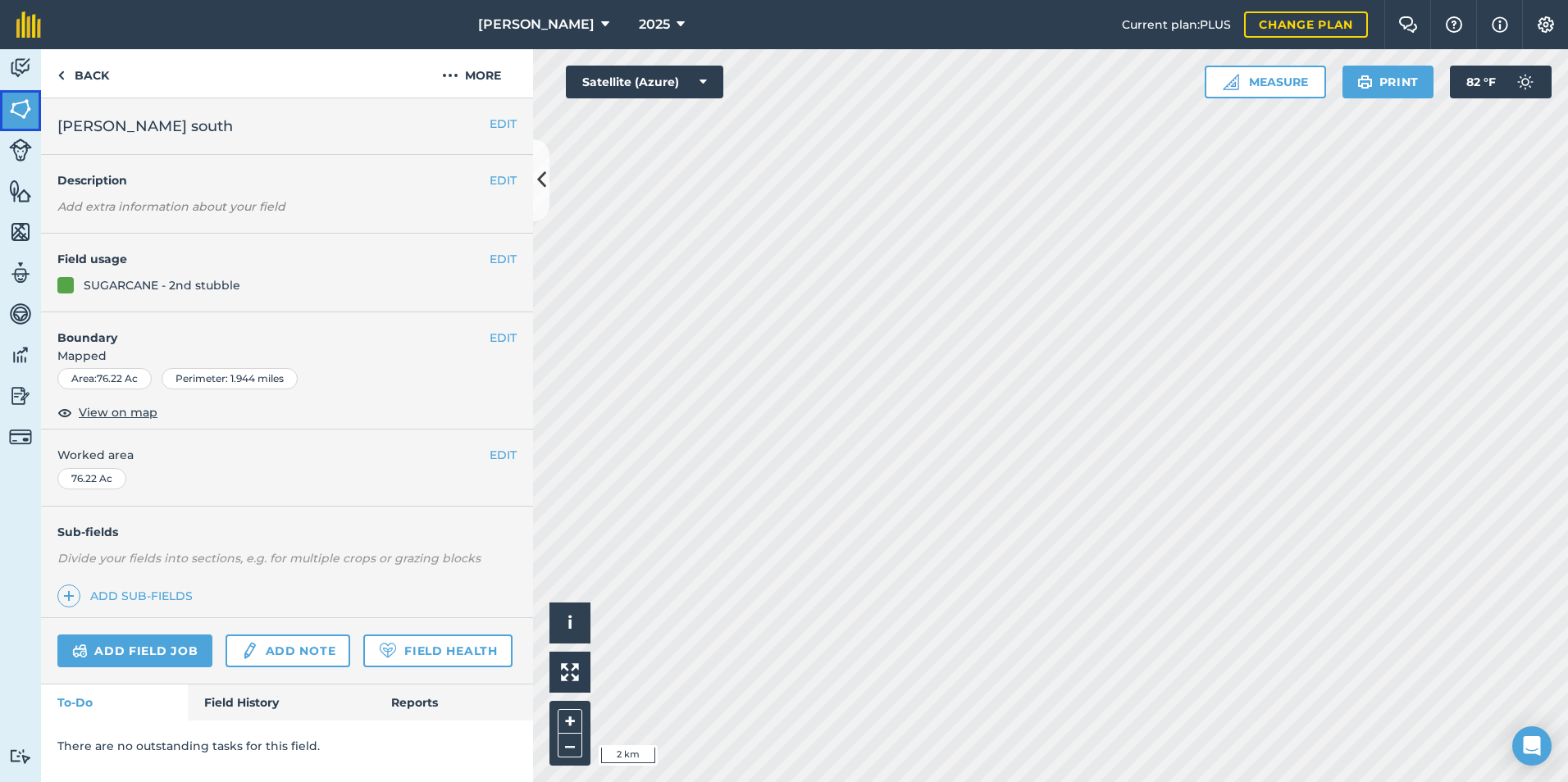
click at [18, 108] on img at bounding box center [20, 109] width 23 height 24
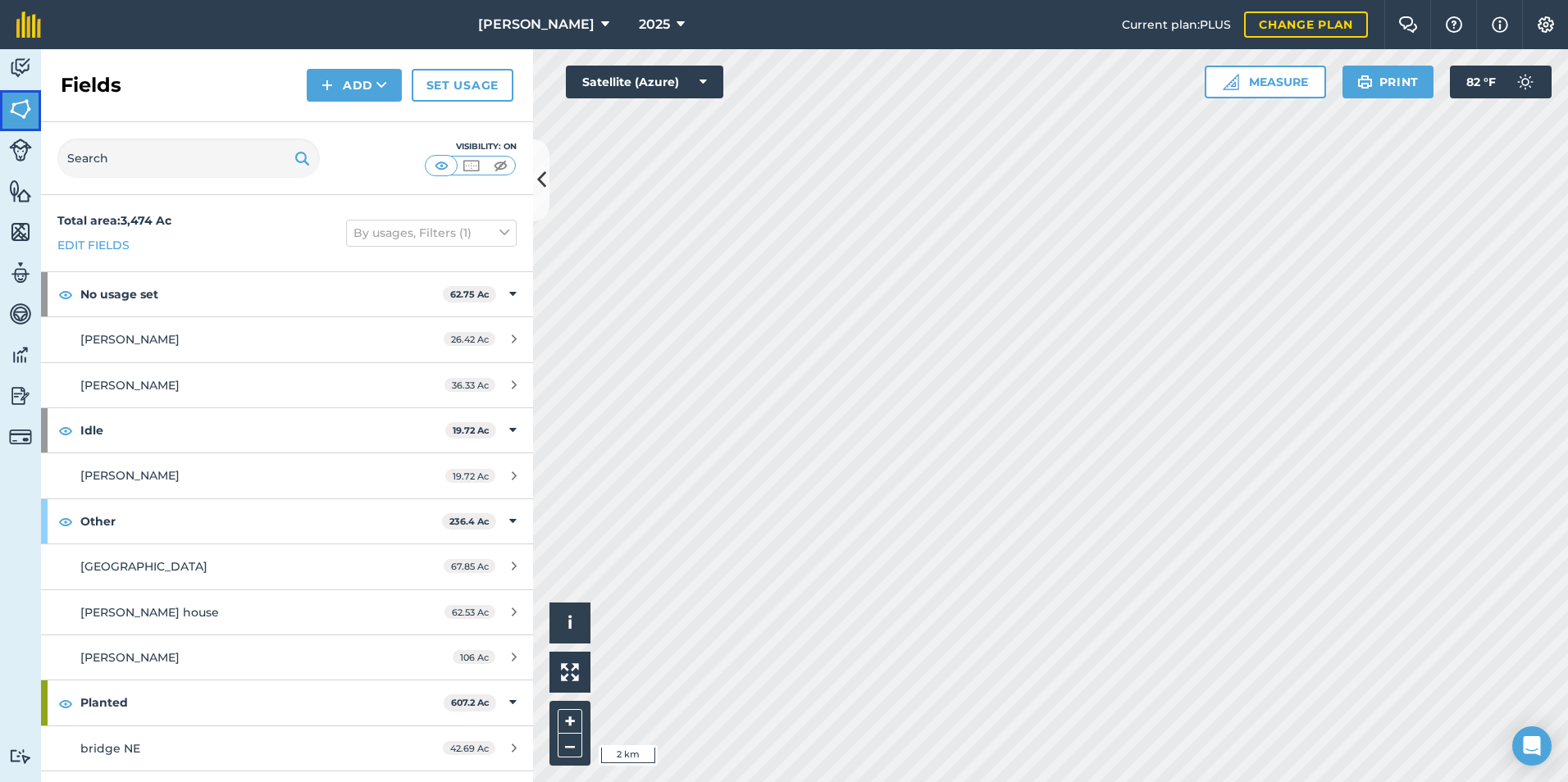
click at [18, 108] on img at bounding box center [20, 109] width 23 height 24
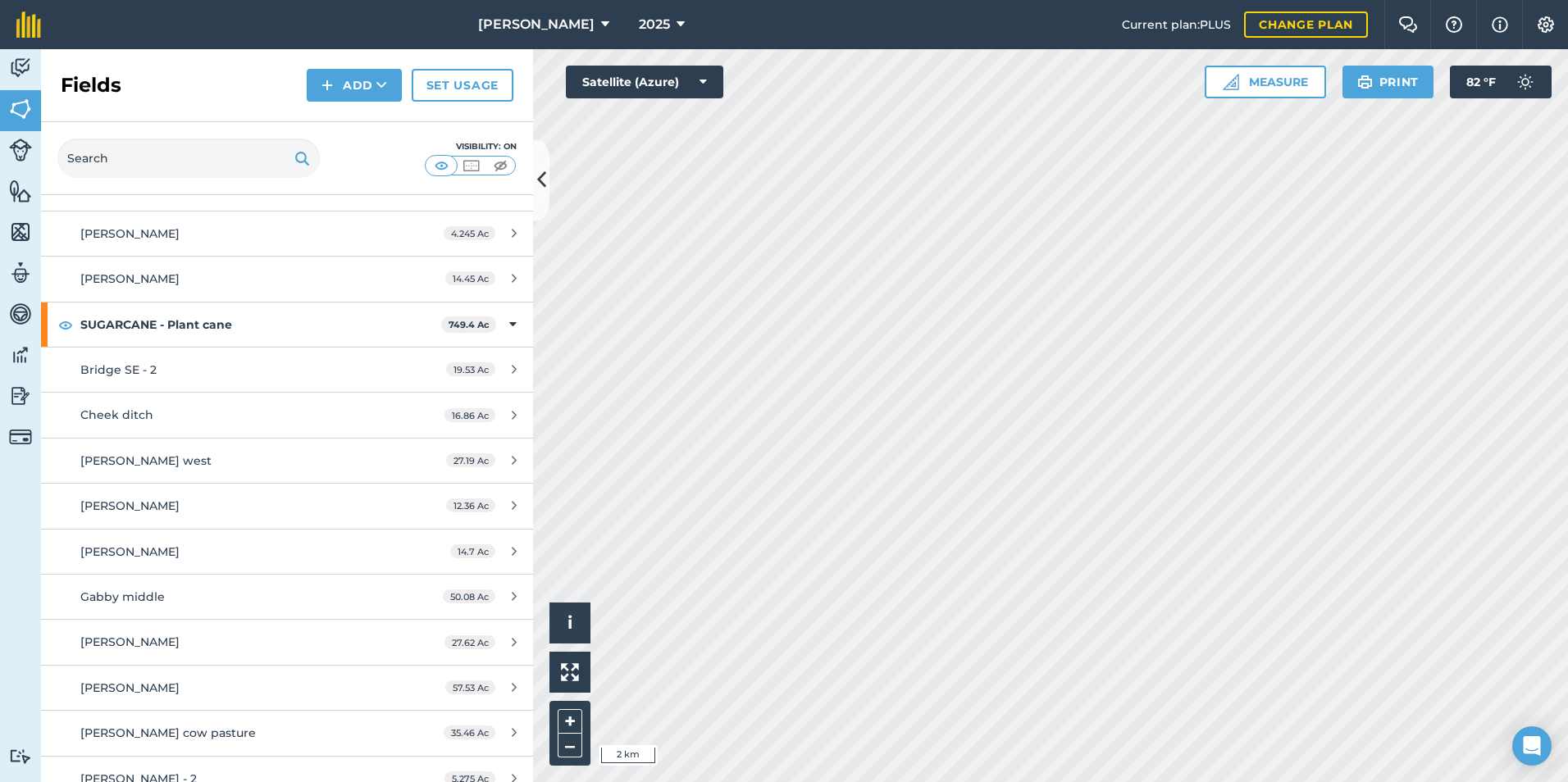
scroll to position [3330, 0]
click at [448, 86] on link "Set usage" at bounding box center [462, 85] width 102 height 33
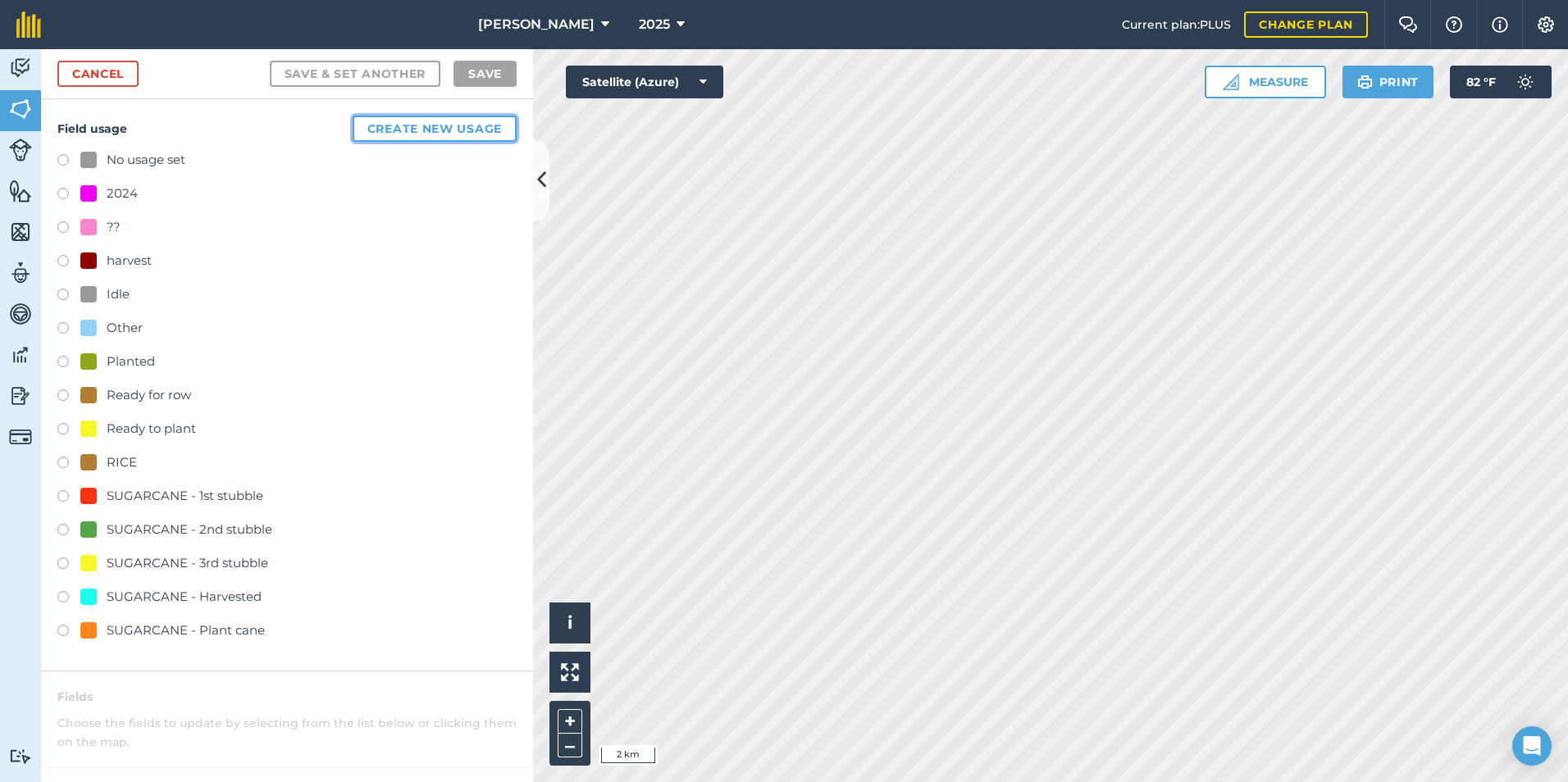
click at [384, 133] on button "Create new usage" at bounding box center [434, 128] width 164 height 26
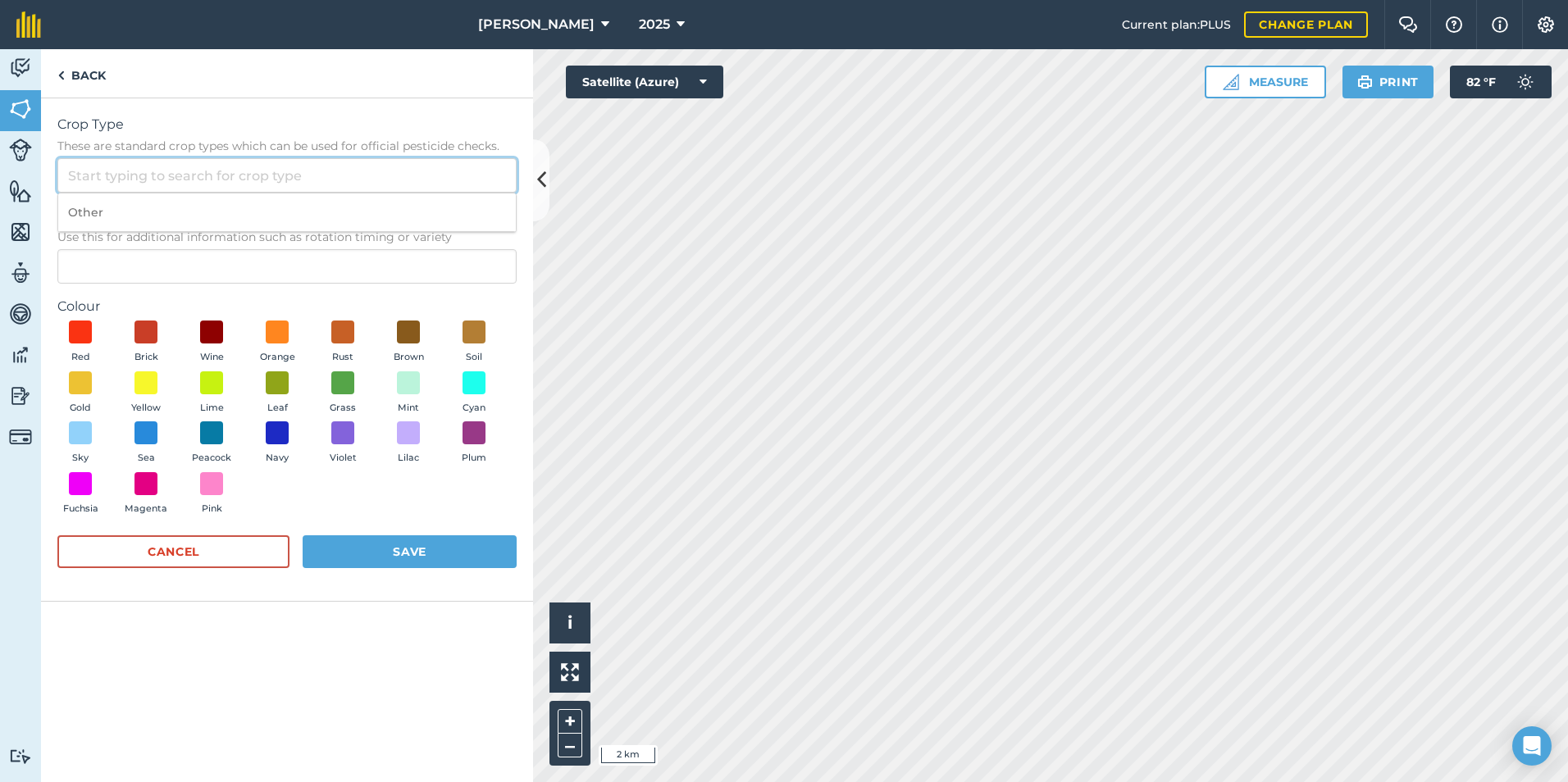
click at [129, 168] on input "Crop Type These are standard crop types which can be used for official pesticid…" at bounding box center [286, 176] width 459 height 35
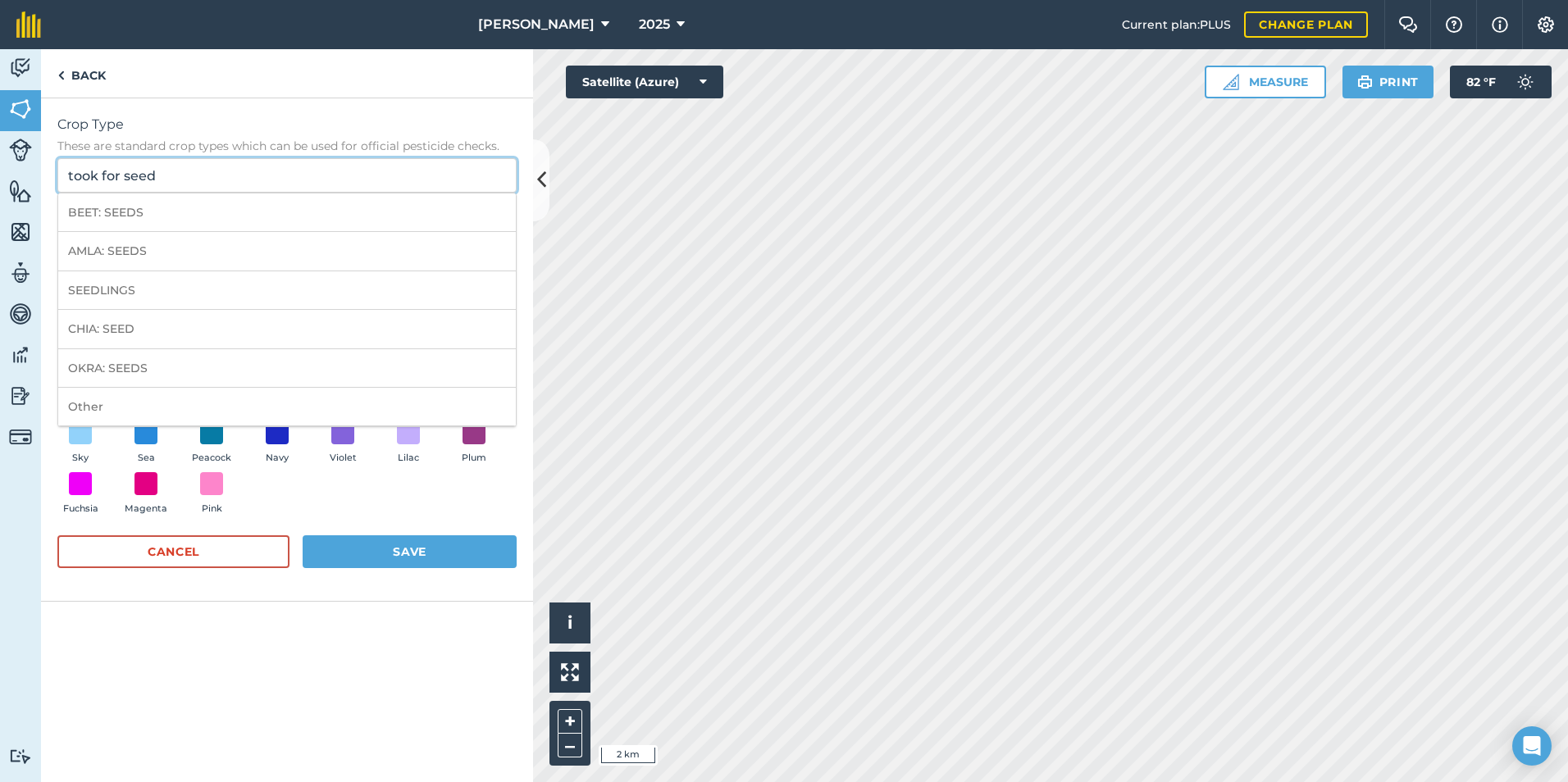
type input "took for seed"
click at [294, 707] on div "Crop Type These are standard crop types which can be used for official pesticid…" at bounding box center [286, 440] width 492 height 684
drag, startPoint x: 182, startPoint y: 168, endPoint x: -3, endPoint y: 175, distance: 185.1
click at [0, 175] on html "[PERSON_NAME] 2025 Current plan : PLUS Change plan Farm Chat Help Info Settings…" at bounding box center [784, 391] width 1568 height 782
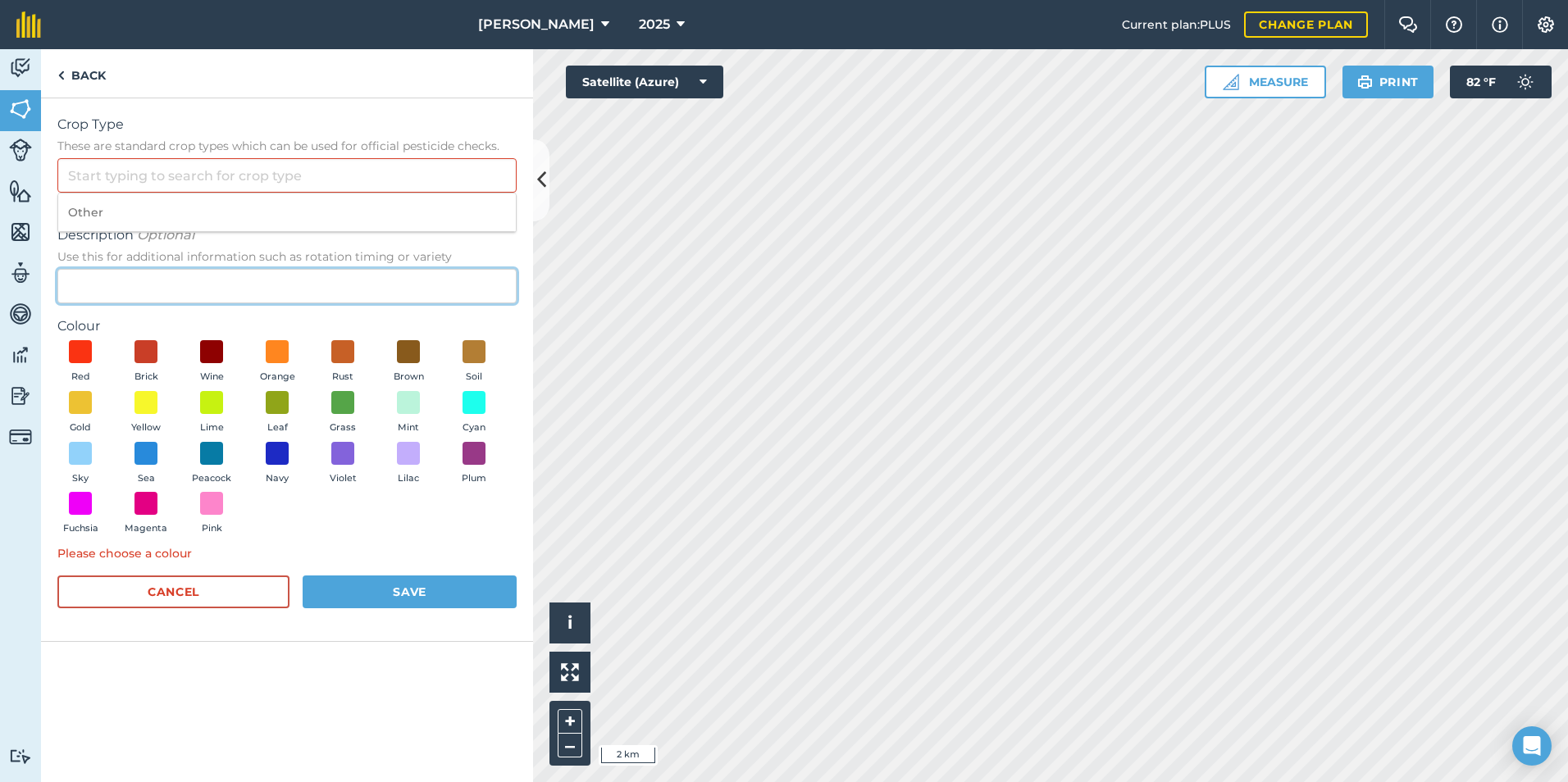
click at [104, 289] on input "Description Optional Use this for additional information such as rotation timin…" at bounding box center [286, 286] width 459 height 35
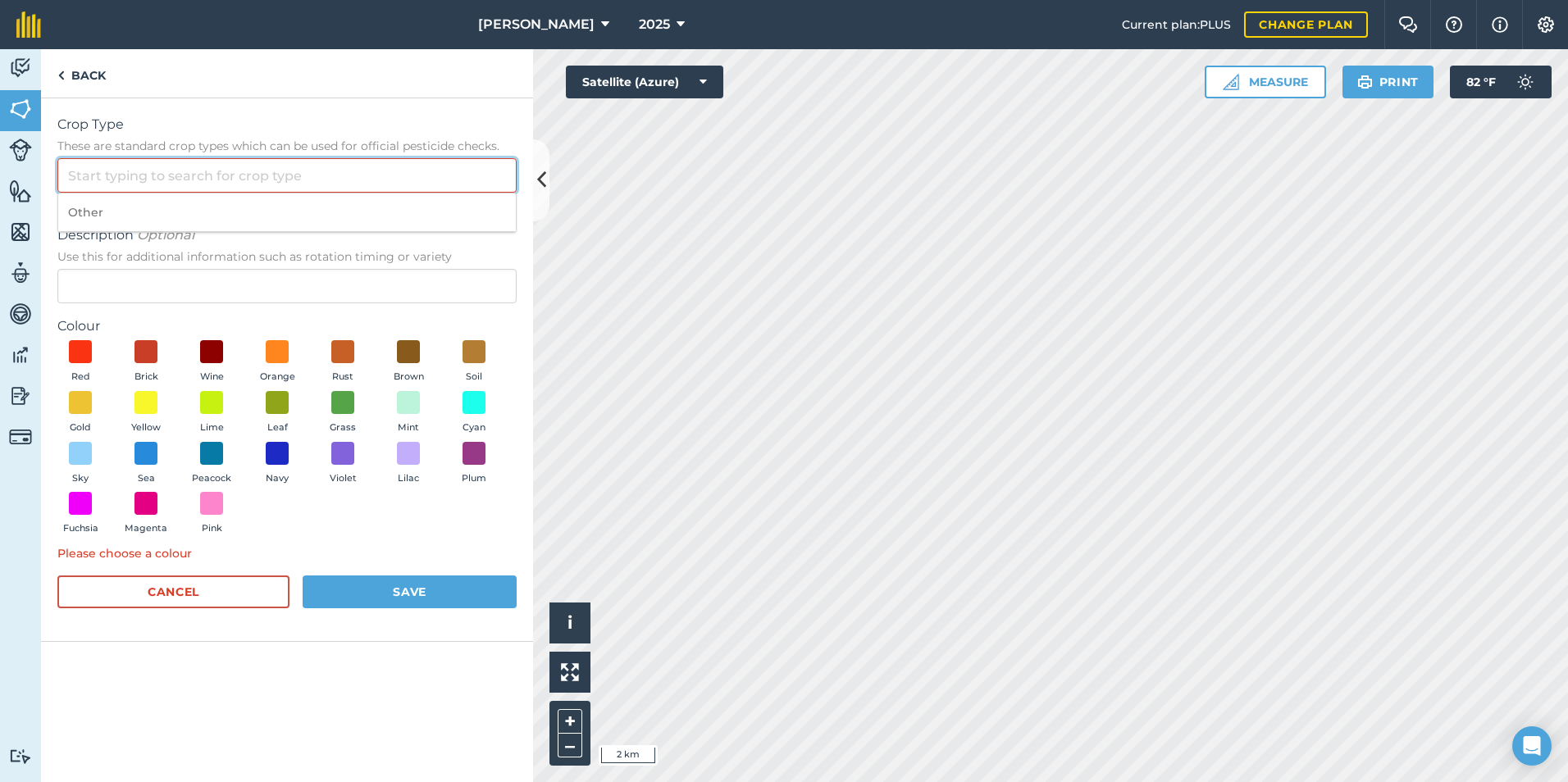
click at [129, 177] on input "Crop Type These are standard crop types which can be used for official pesticid…" at bounding box center [286, 176] width 459 height 35
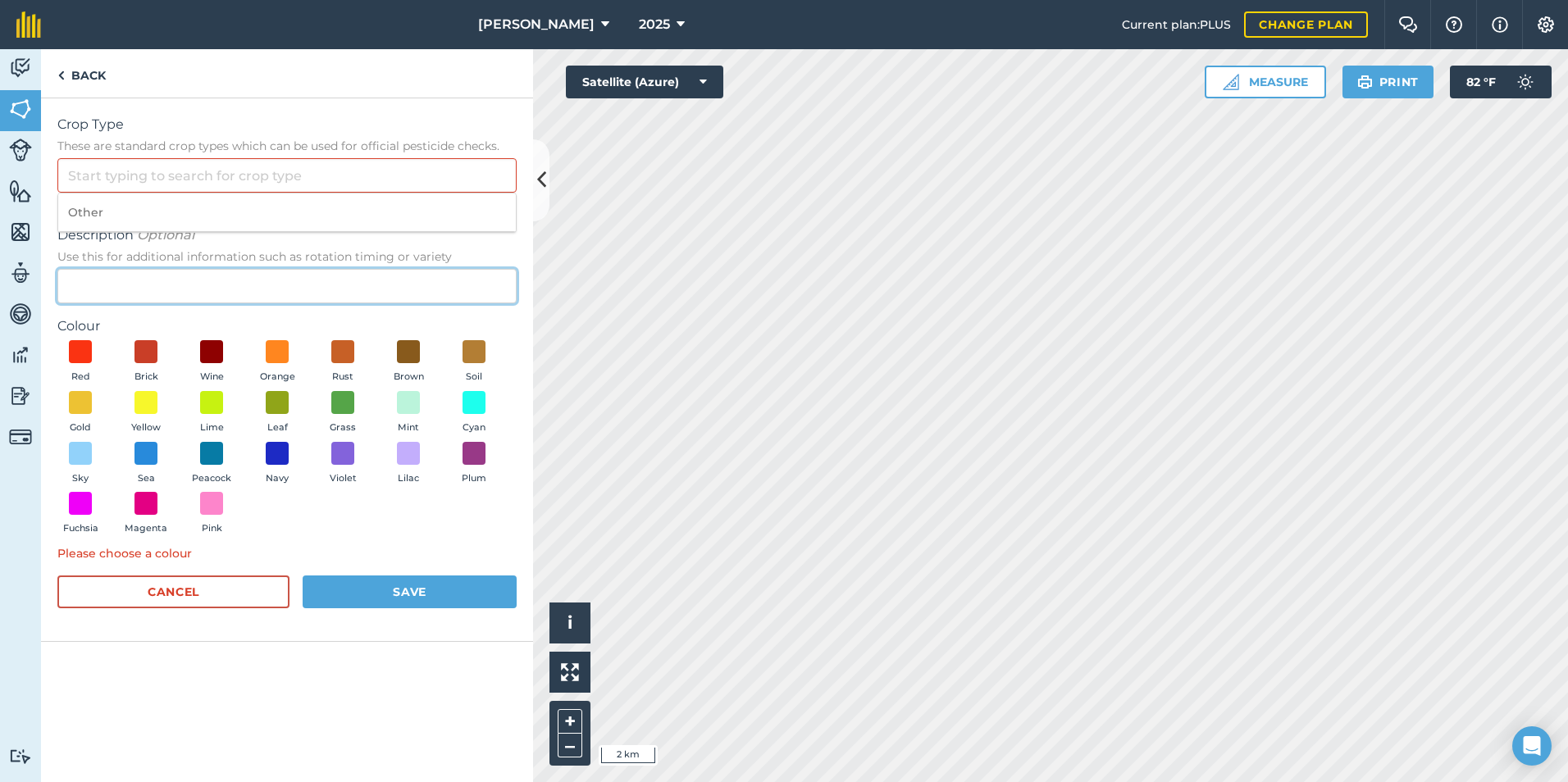
click at [119, 294] on input "Description Optional Use this for additional information such as rotation timin…" at bounding box center [286, 286] width 459 height 35
type input "took for see"
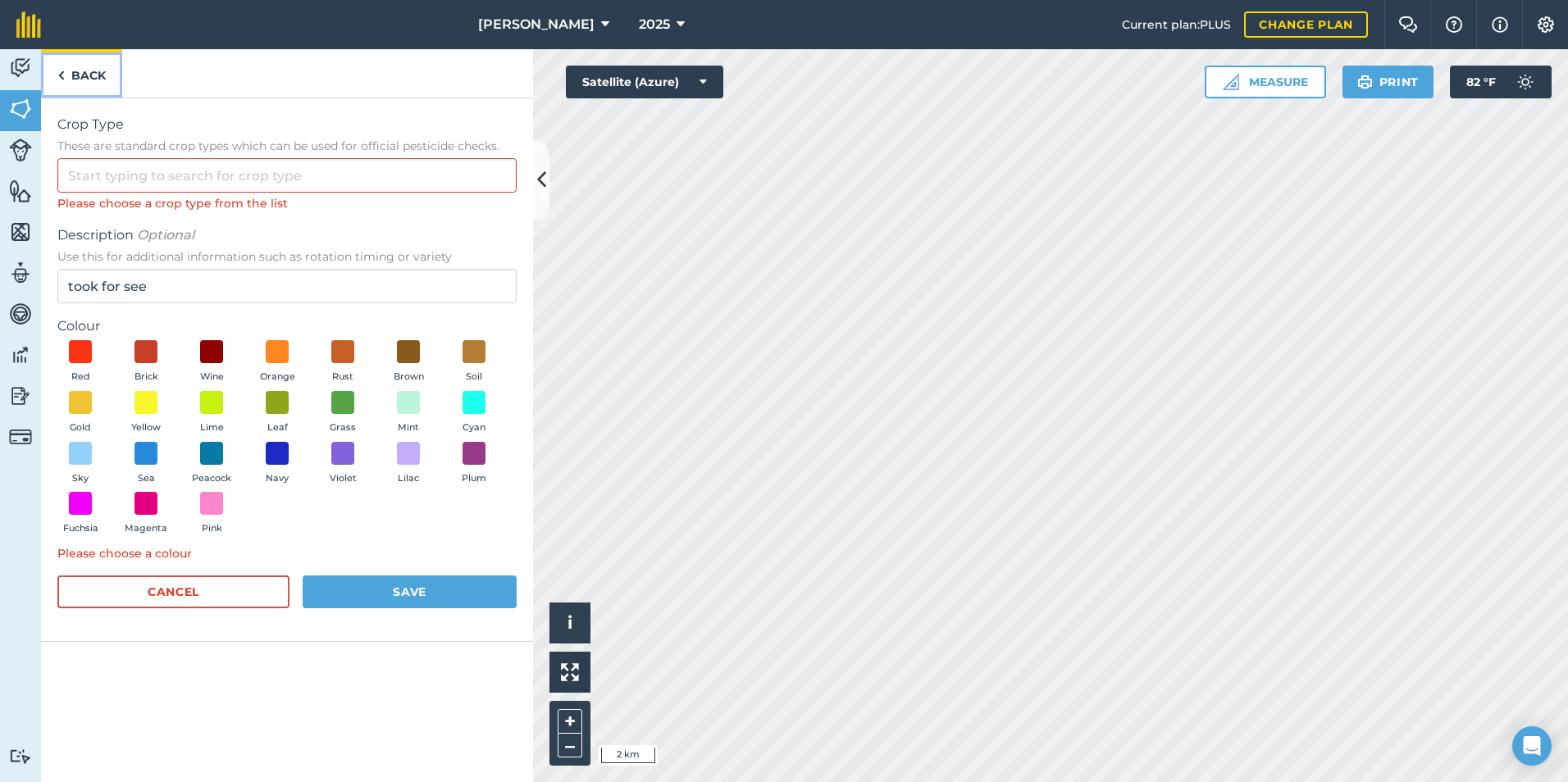
click at [79, 78] on link "Back" at bounding box center [82, 74] width 82 height 49
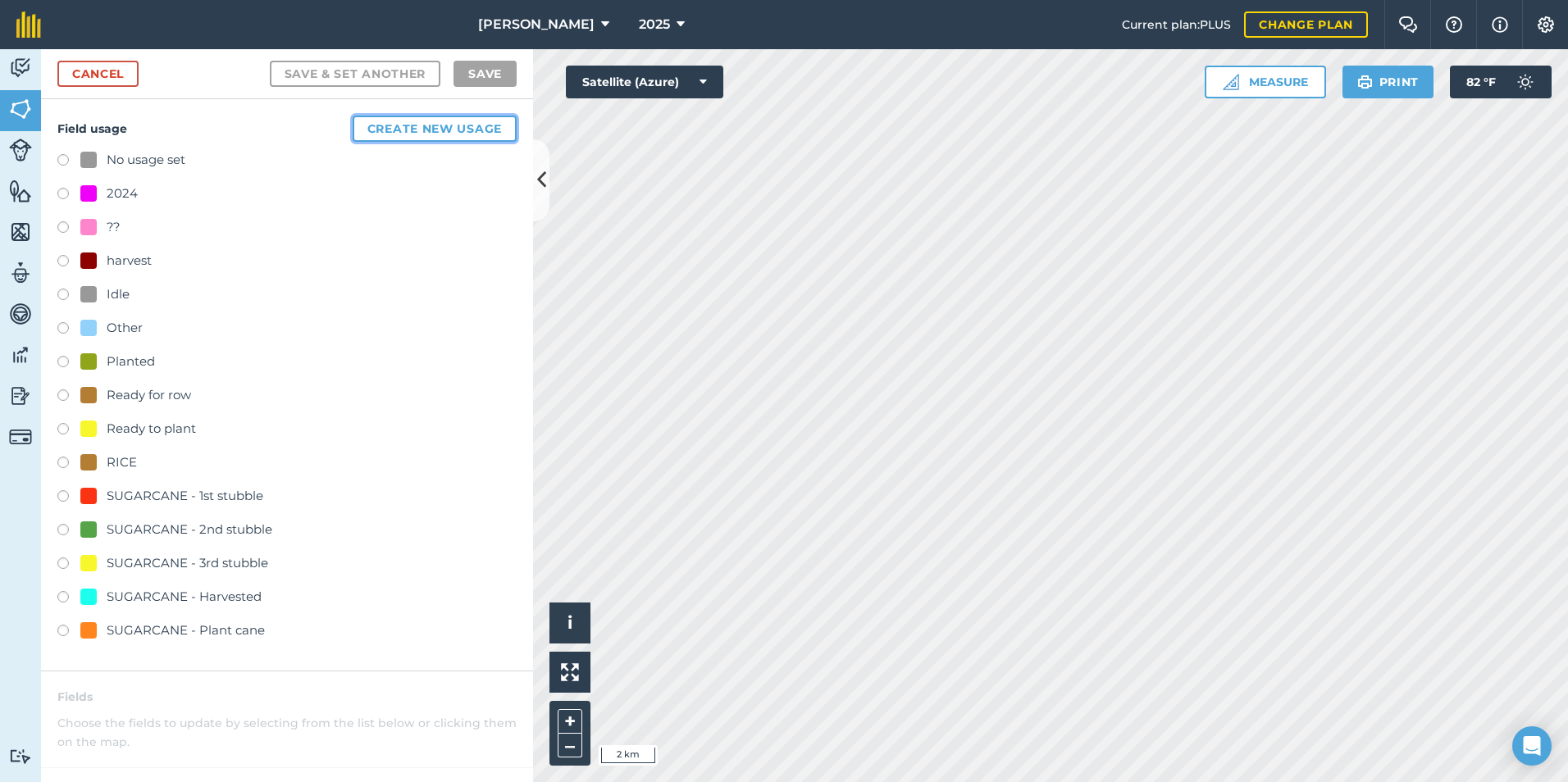
click at [398, 137] on button "Create new usage" at bounding box center [434, 128] width 164 height 26
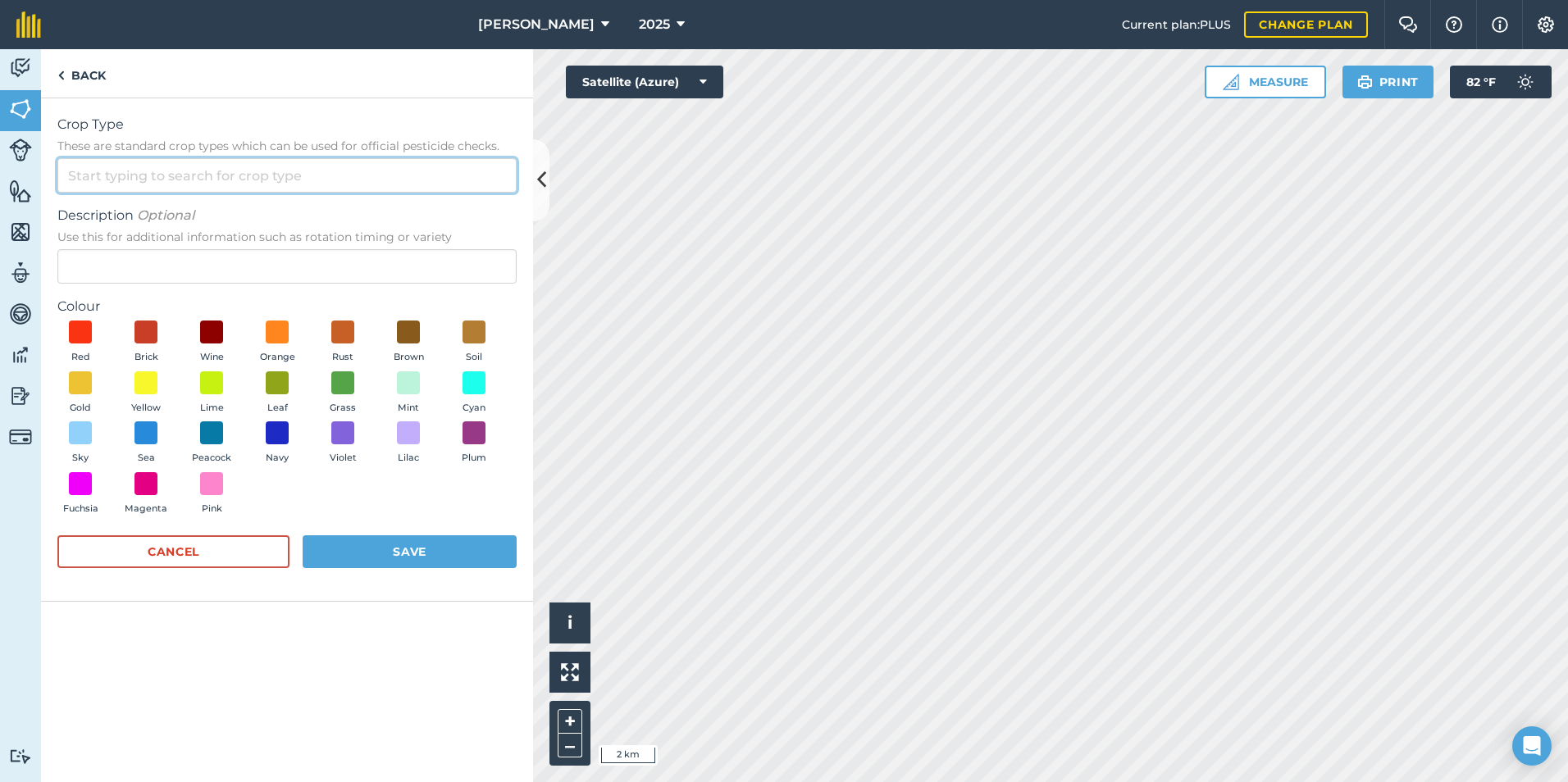
click at [315, 183] on input "Crop Type These are standard crop types which can be used for official pesticid…" at bounding box center [286, 176] width 459 height 35
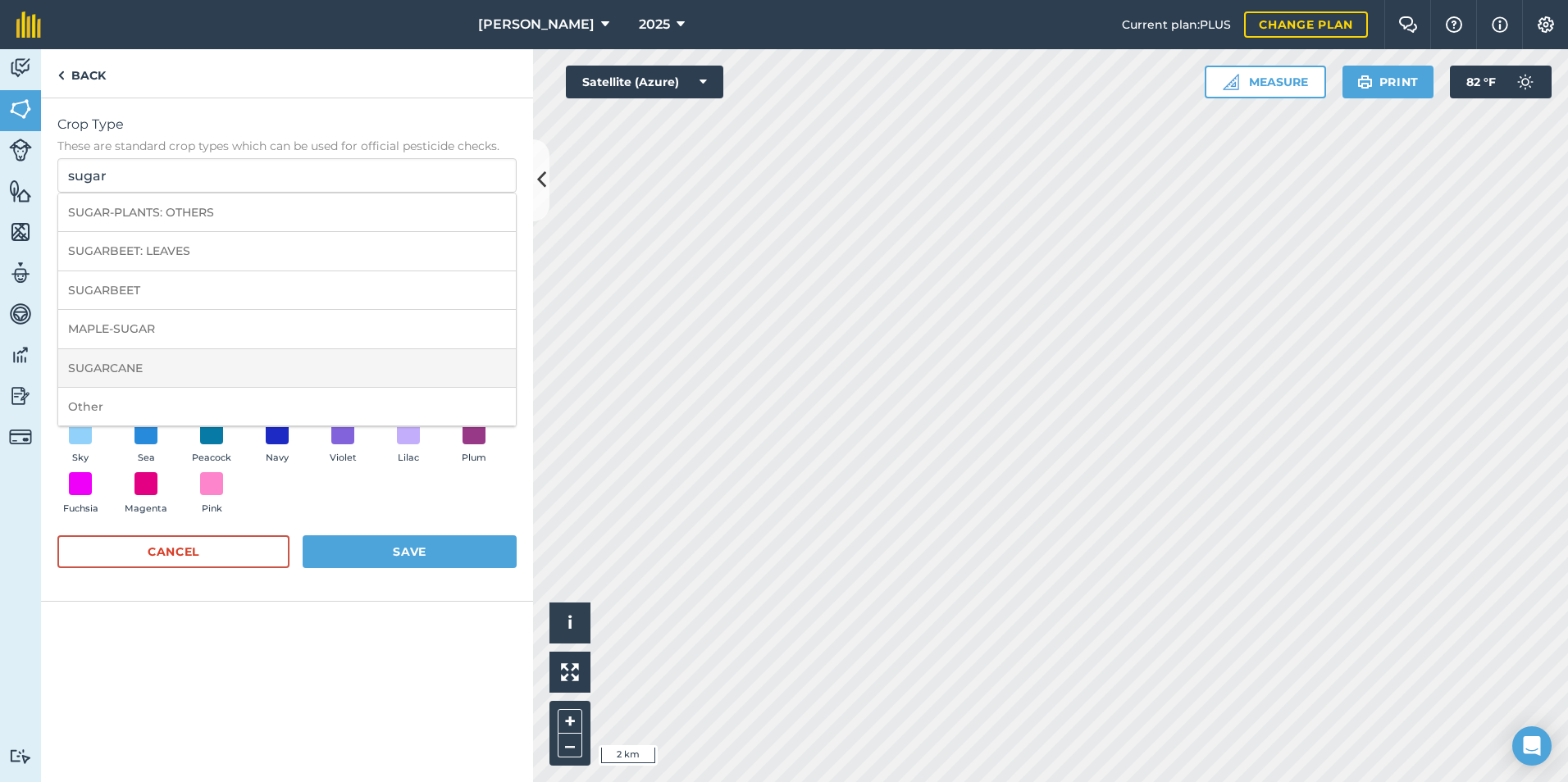
click at [190, 368] on li "SUGARCANE" at bounding box center [287, 369] width 458 height 39
type input "SUGARCANE"
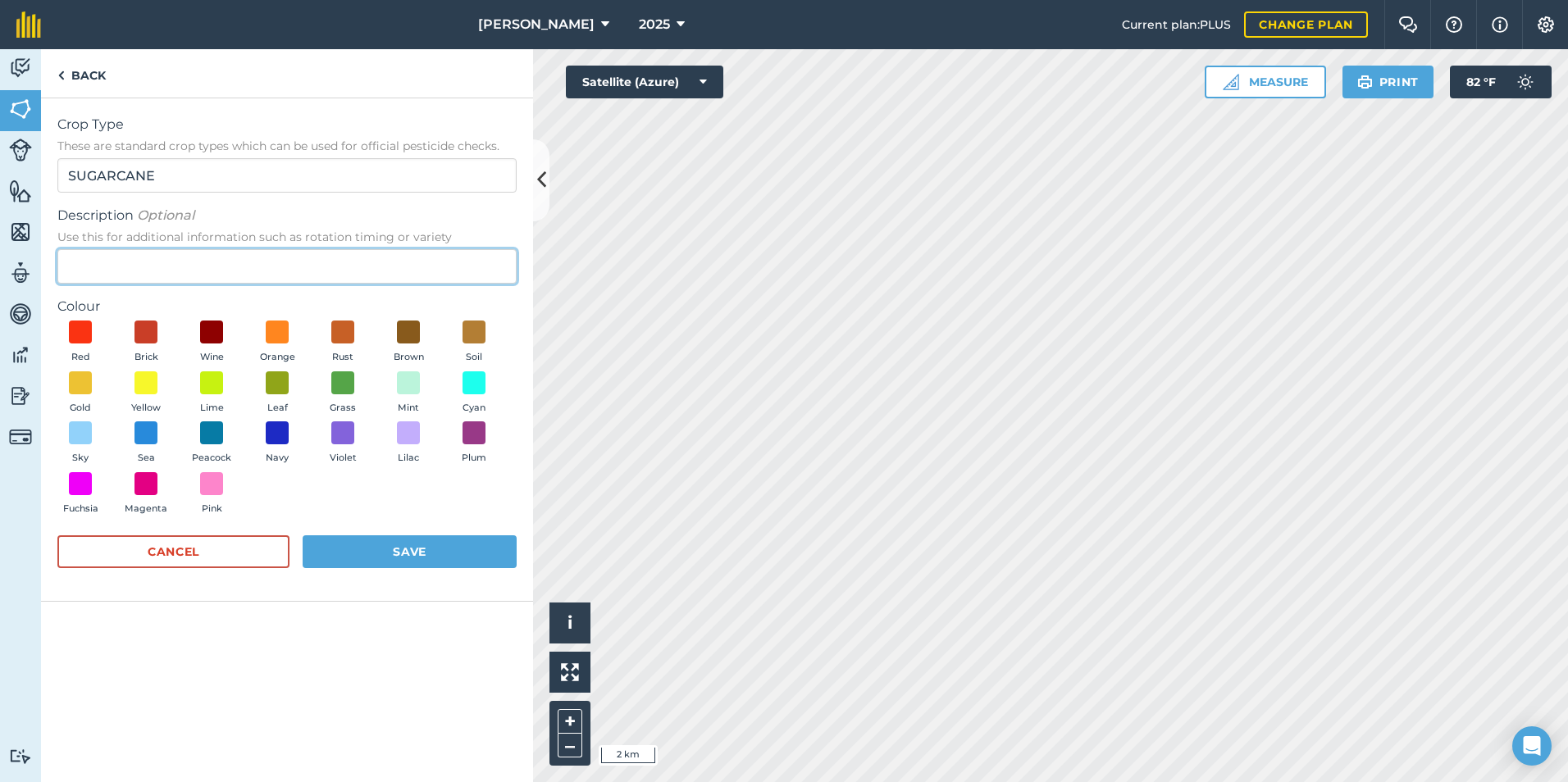
click at [134, 277] on input "Description Optional Use this for additional information such as rotation timin…" at bounding box center [286, 267] width 459 height 35
click at [199, 268] on input "Description Optional Use this for additional information such as rotation timin…" at bounding box center [286, 267] width 459 height 35
type input "took for seed"
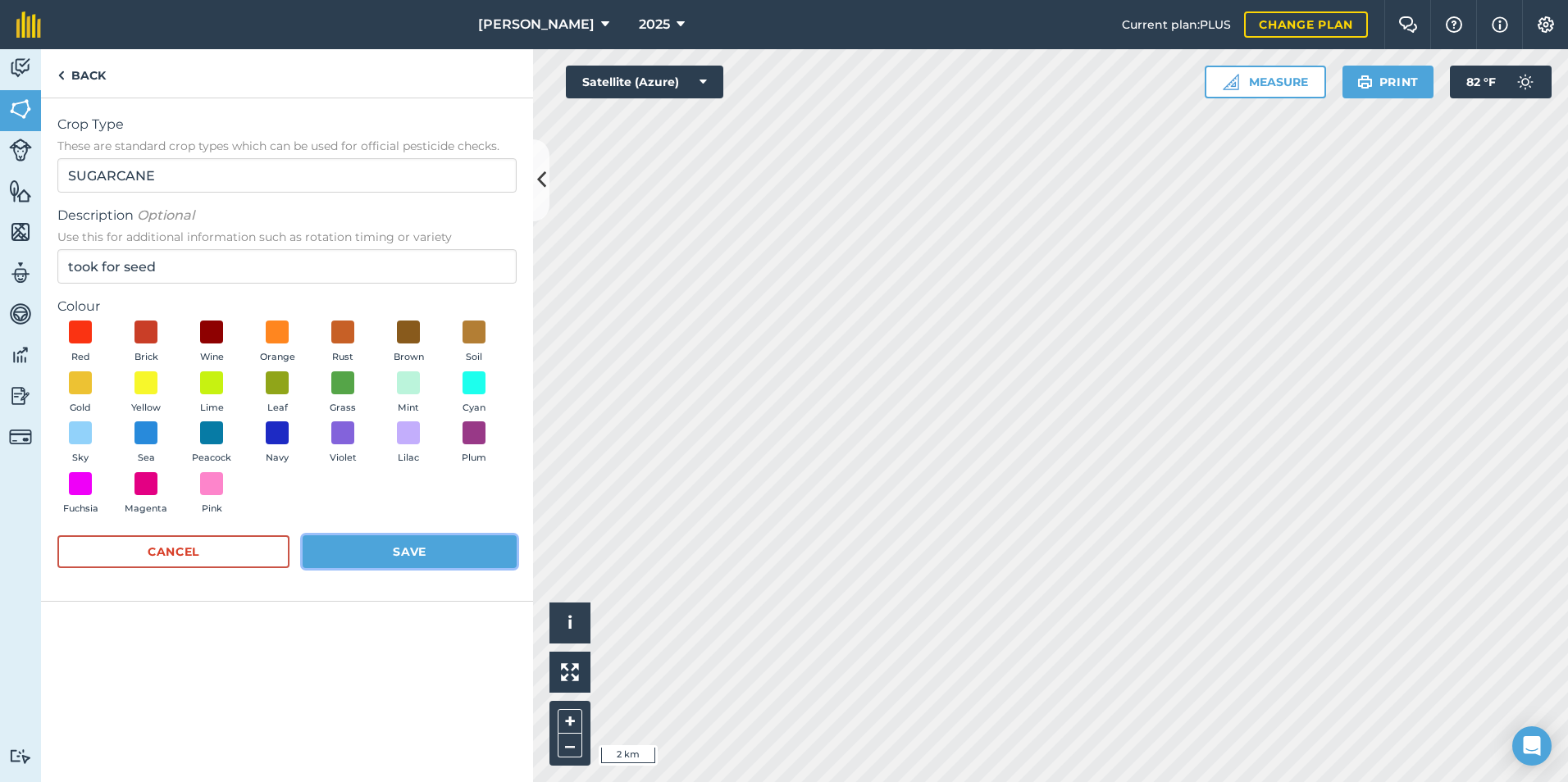
click at [427, 560] on button "Save" at bounding box center [409, 552] width 214 height 33
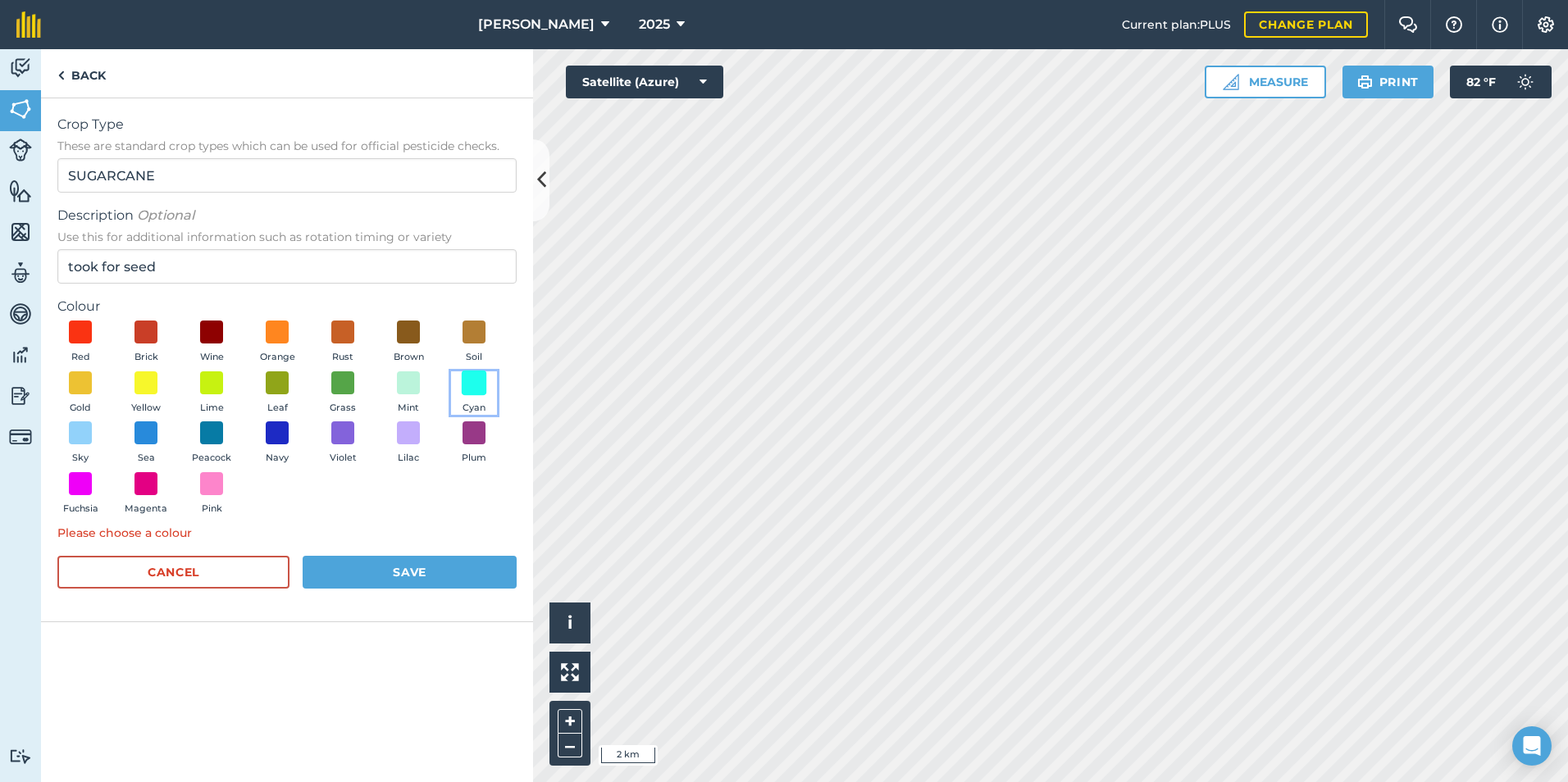
click at [479, 386] on span at bounding box center [474, 382] width 25 height 25
click at [431, 575] on button "Save" at bounding box center [409, 572] width 214 height 33
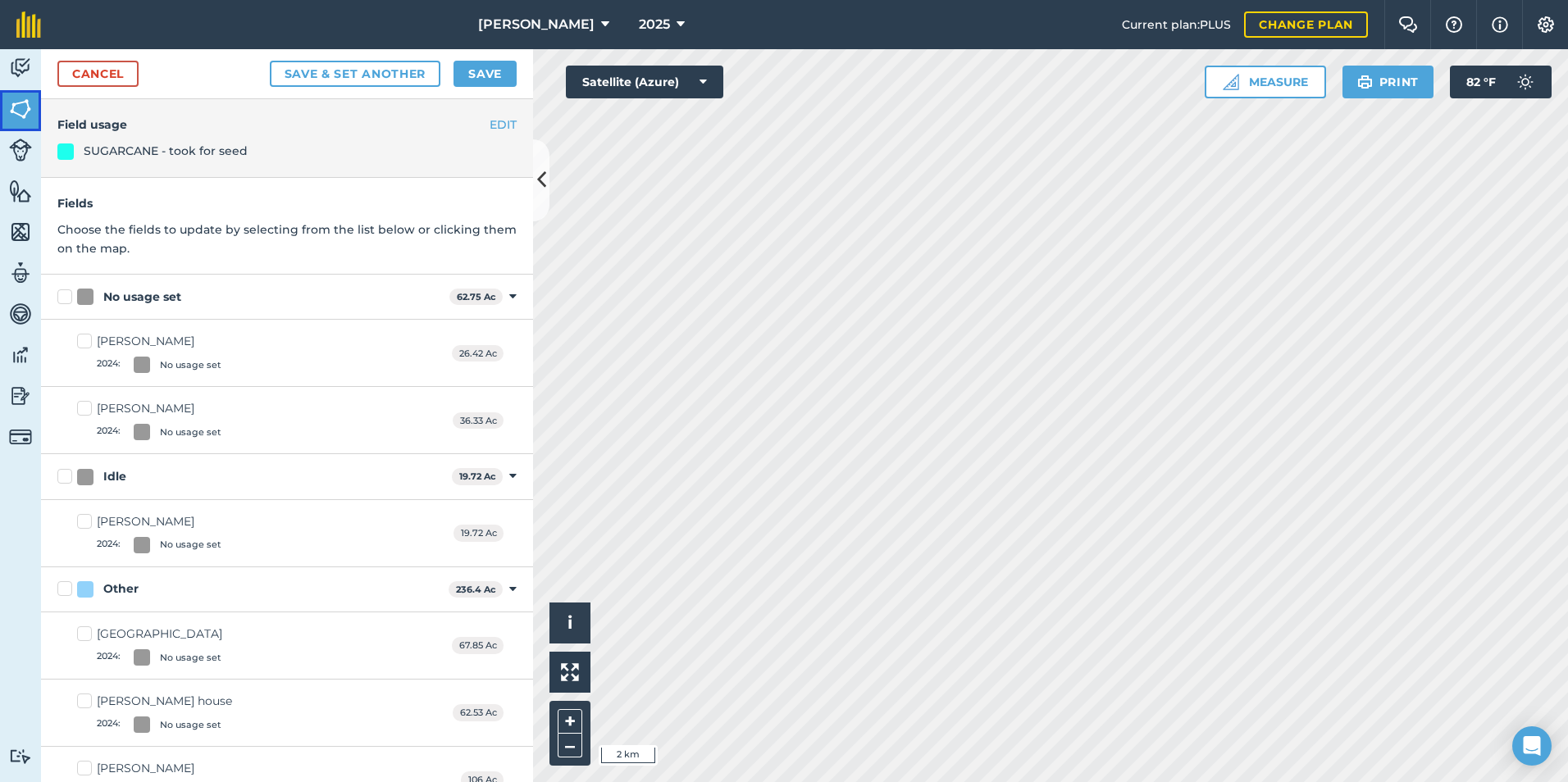
click at [17, 109] on img at bounding box center [20, 109] width 23 height 24
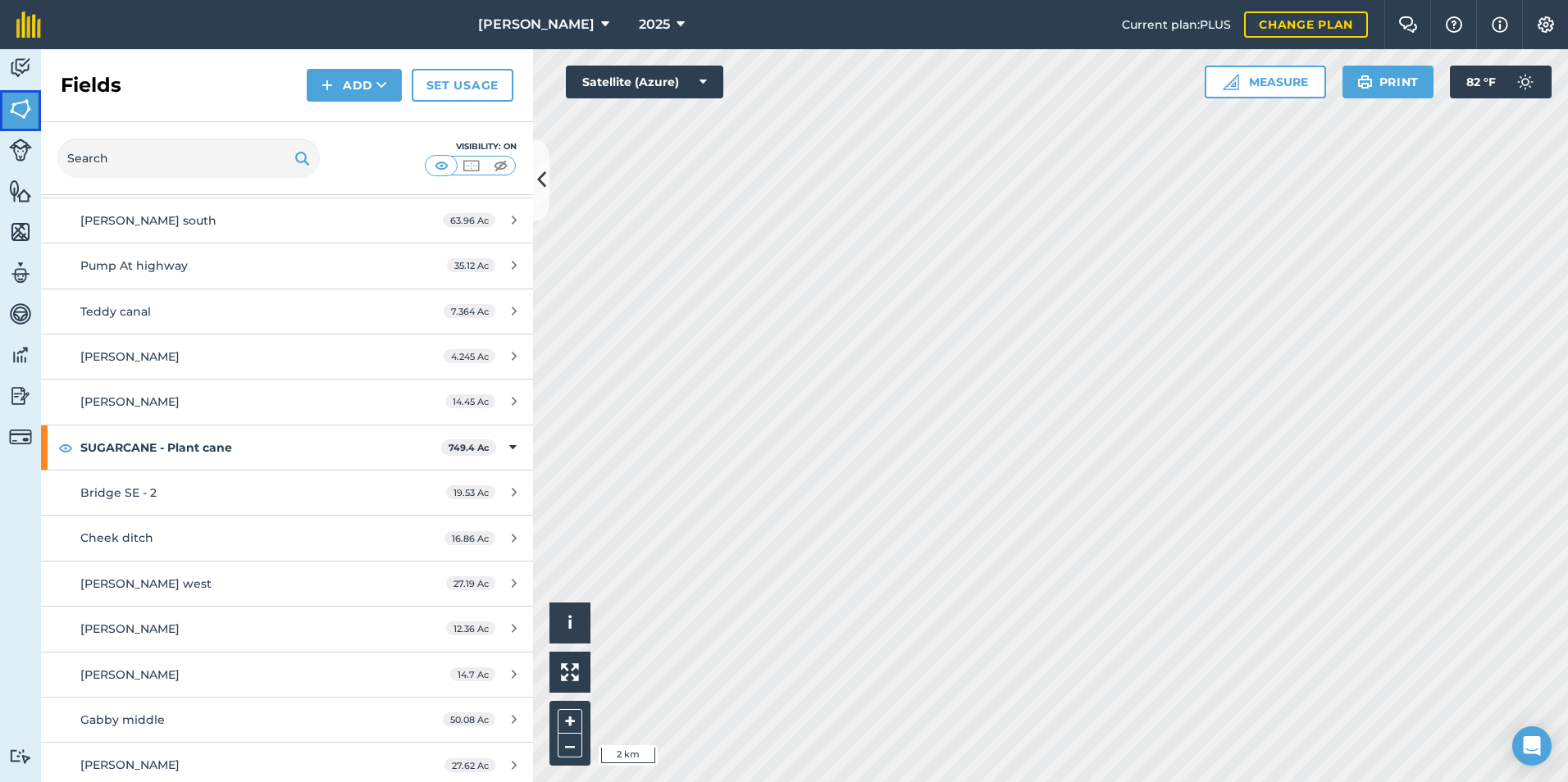
scroll to position [3248, 0]
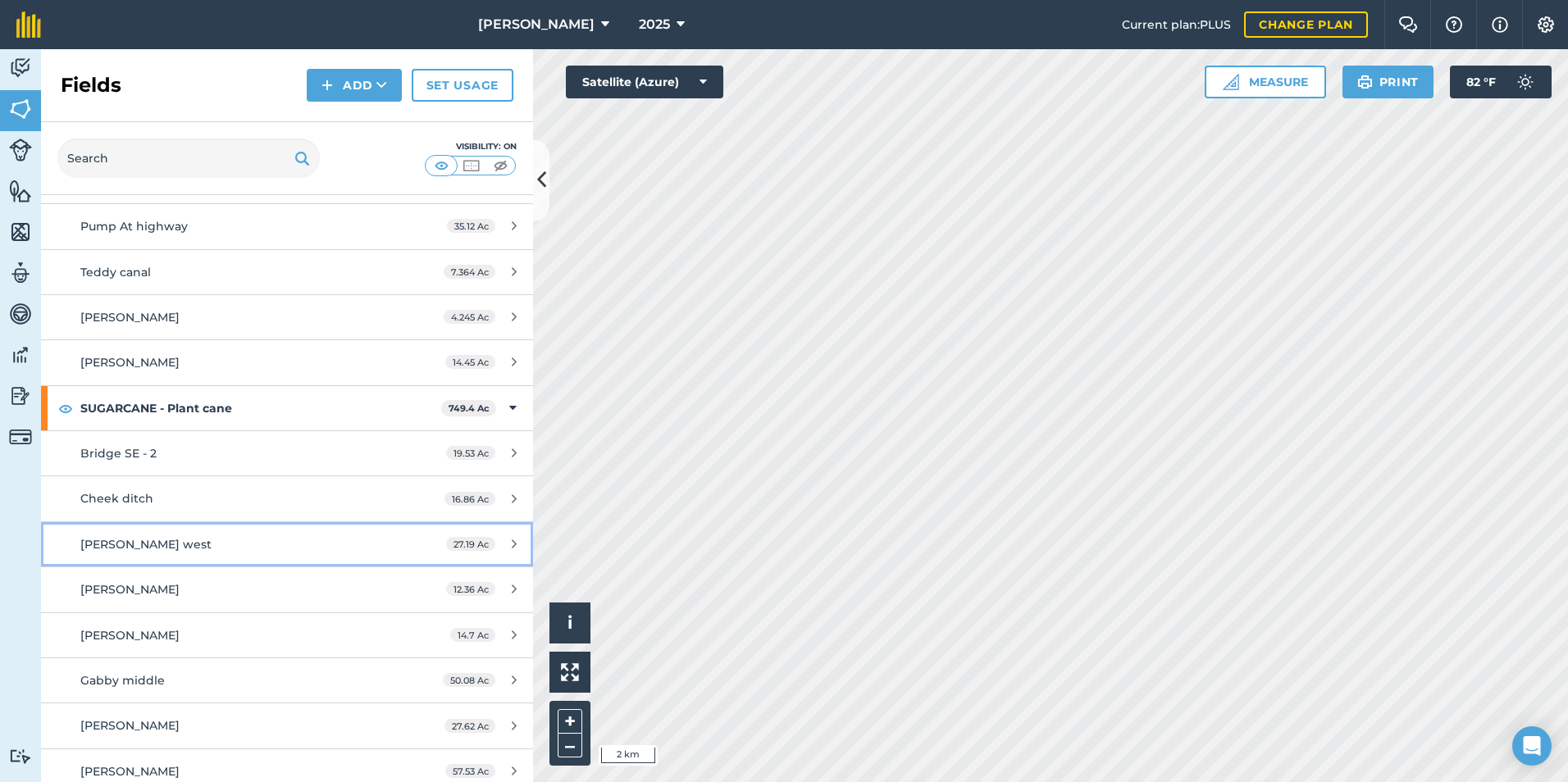
click at [221, 536] on div "[PERSON_NAME] west" at bounding box center [235, 544] width 309 height 18
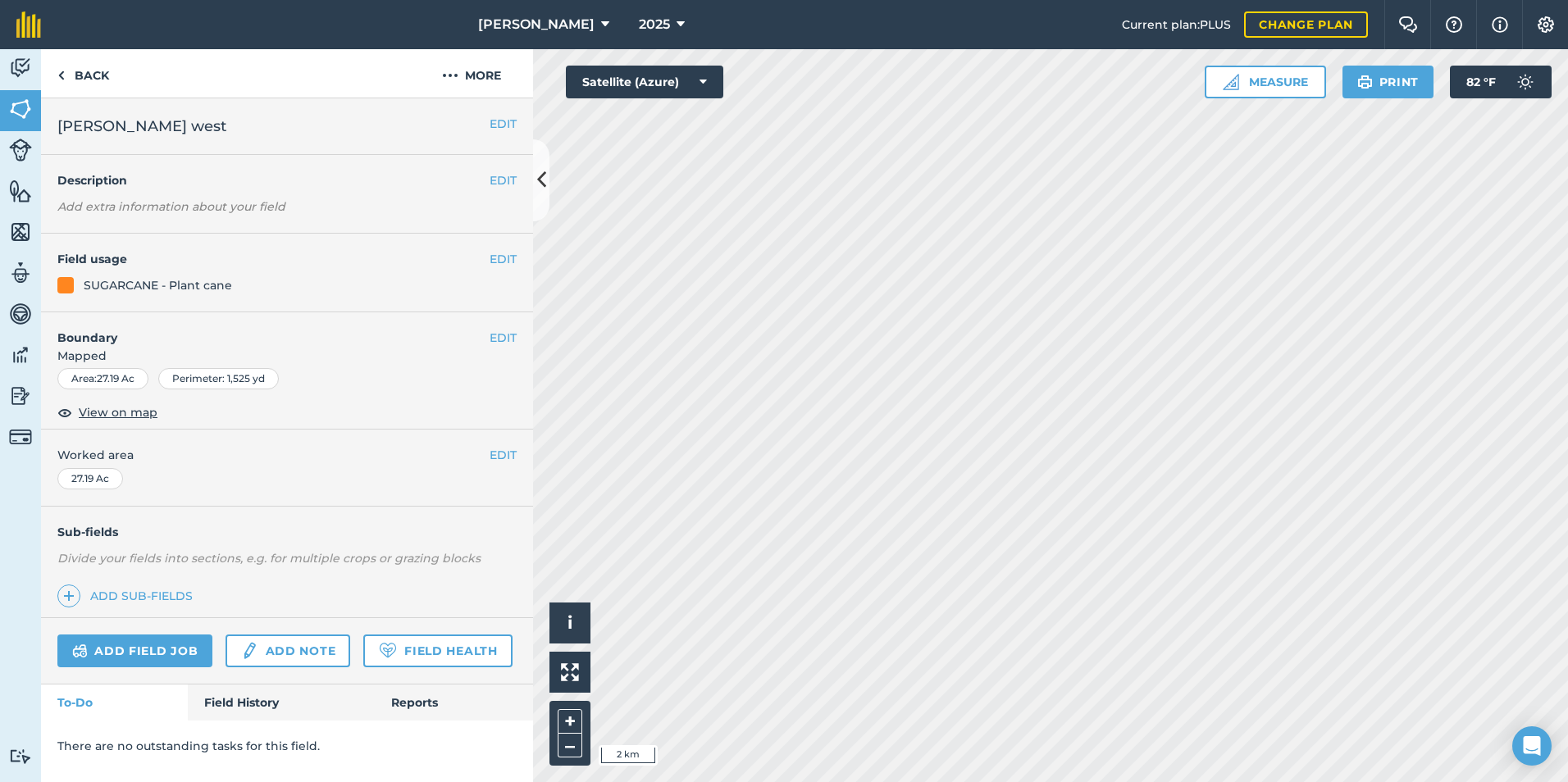
click at [501, 247] on div "EDIT Field usage SUGARCANE - Plant cane" at bounding box center [286, 273] width 492 height 79
click at [502, 261] on button "EDIT" at bounding box center [504, 259] width 27 height 18
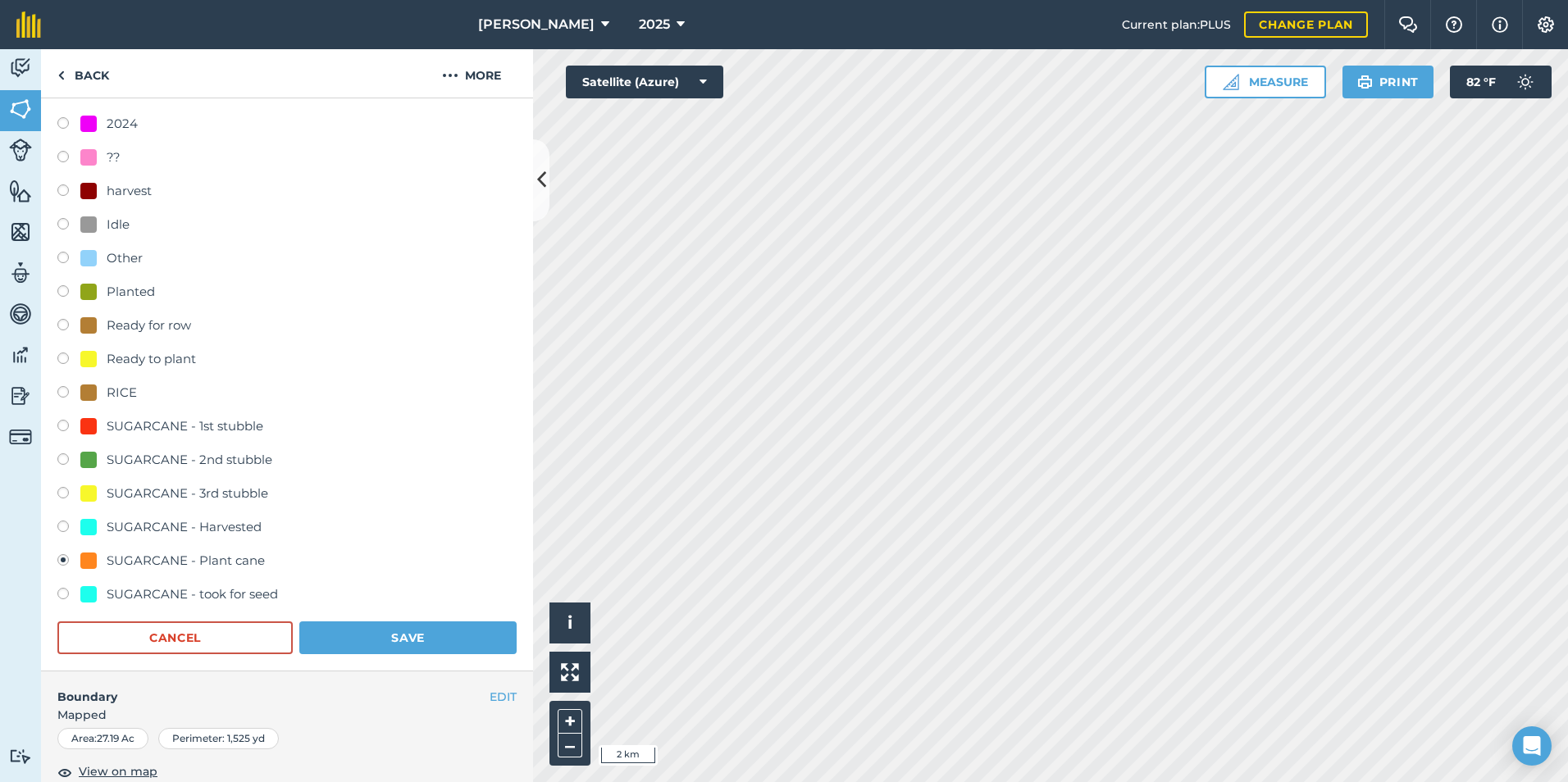
scroll to position [246, 0]
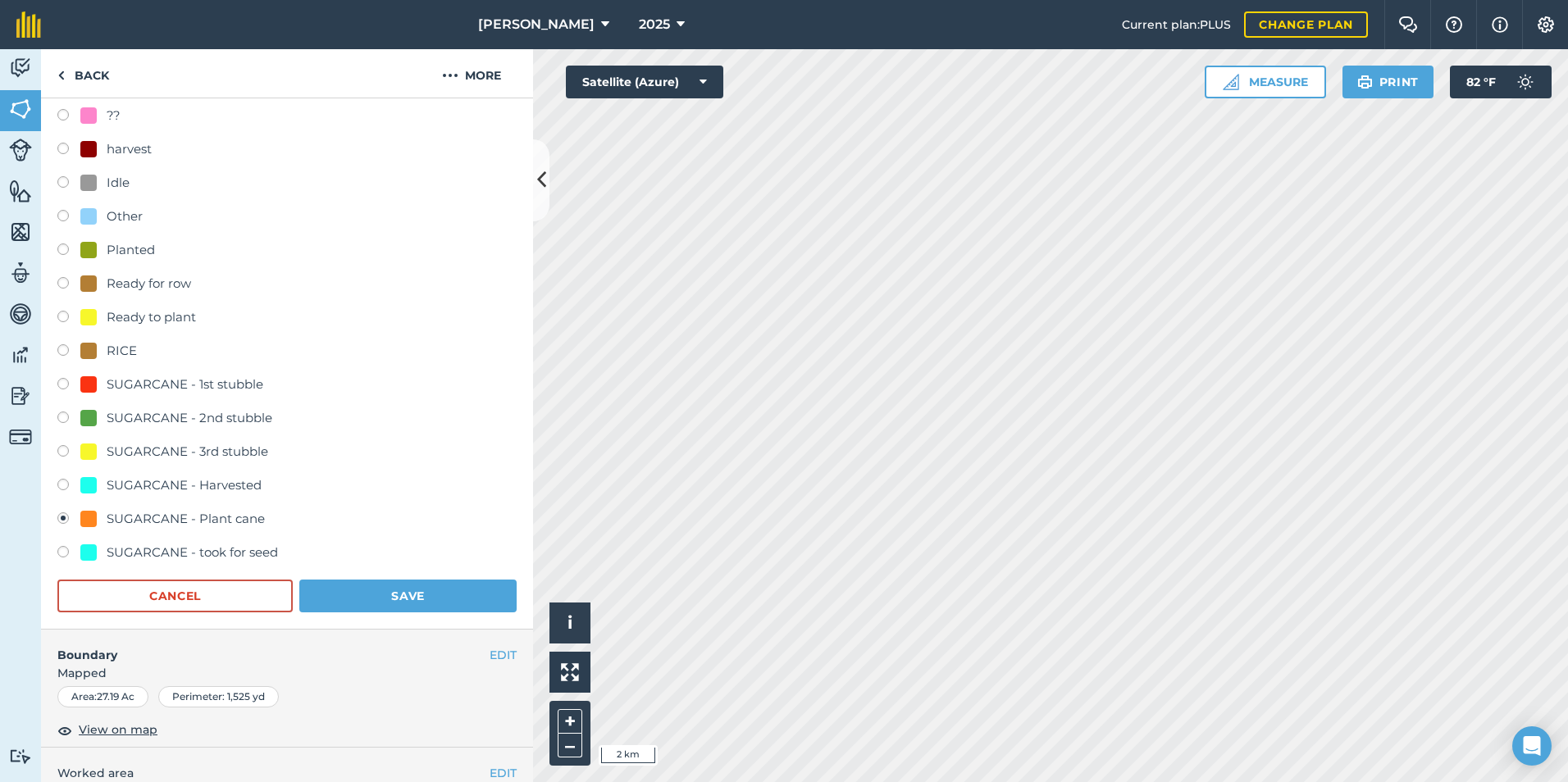
click at [63, 554] on label at bounding box center [69, 554] width 23 height 16
radio input "true"
radio input "false"
click at [319, 593] on button "Save" at bounding box center [408, 597] width 217 height 33
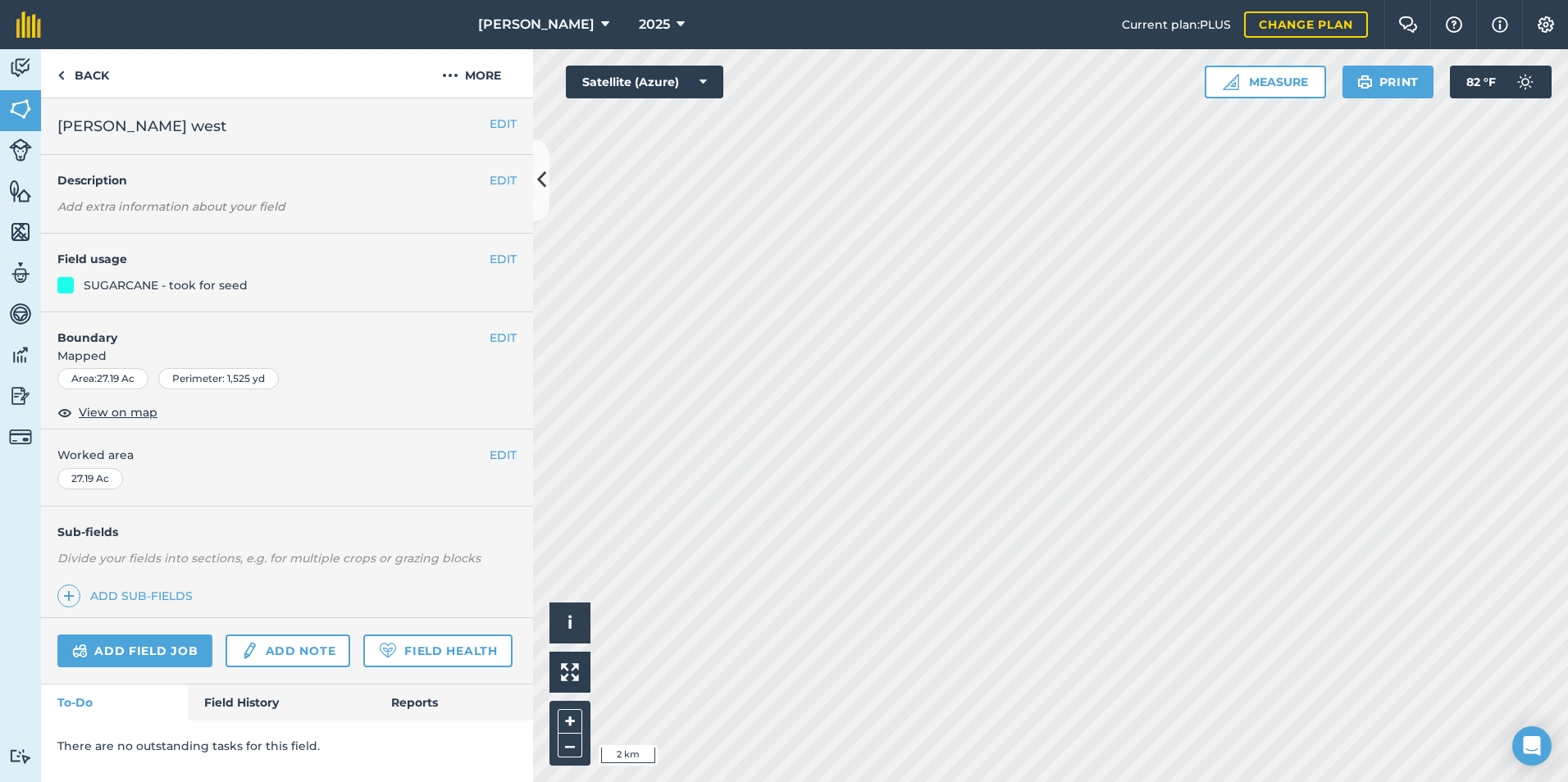
scroll to position [0, 0]
click at [14, 108] on img at bounding box center [20, 109] width 23 height 24
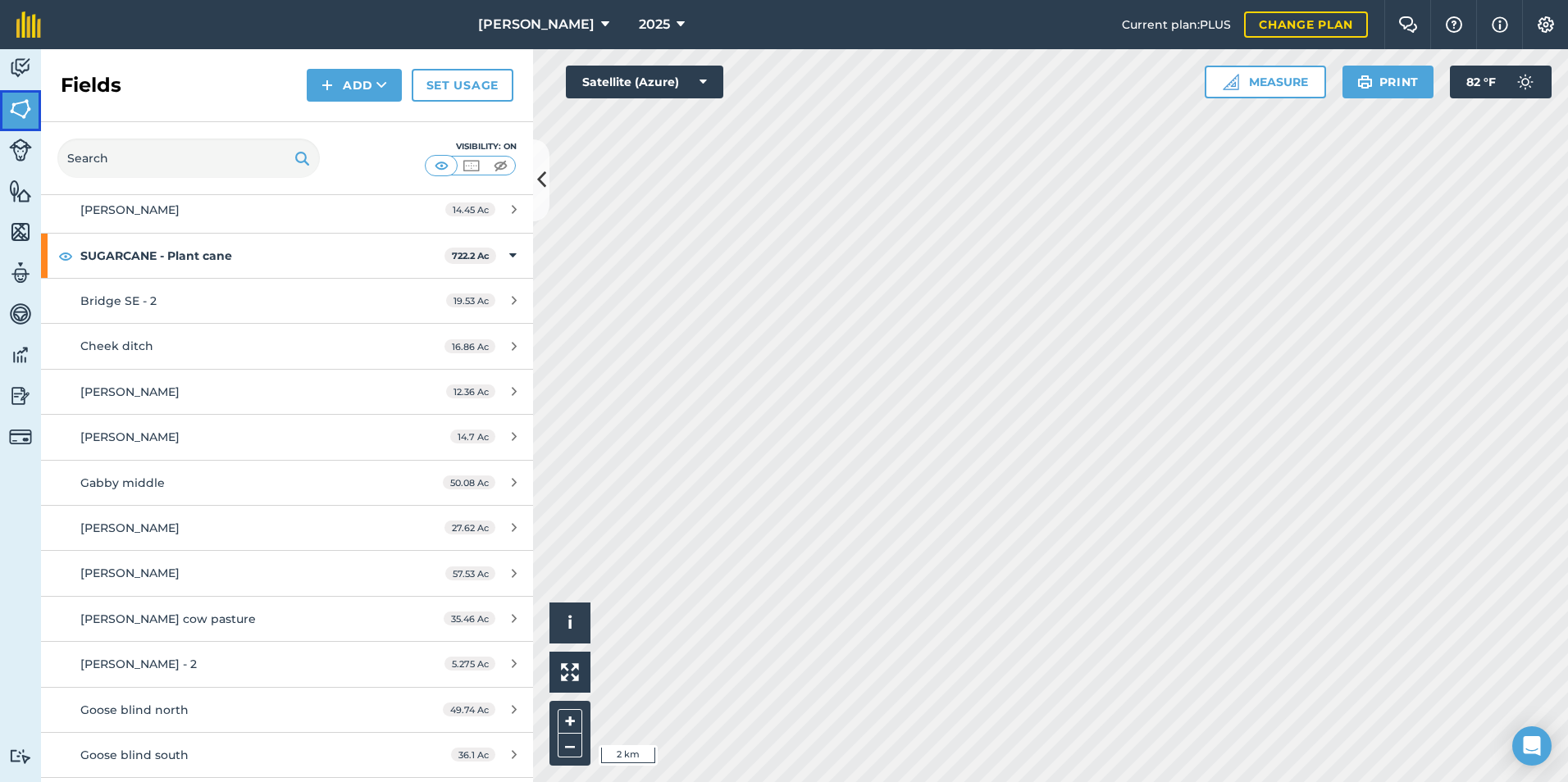
scroll to position [3363, 0]
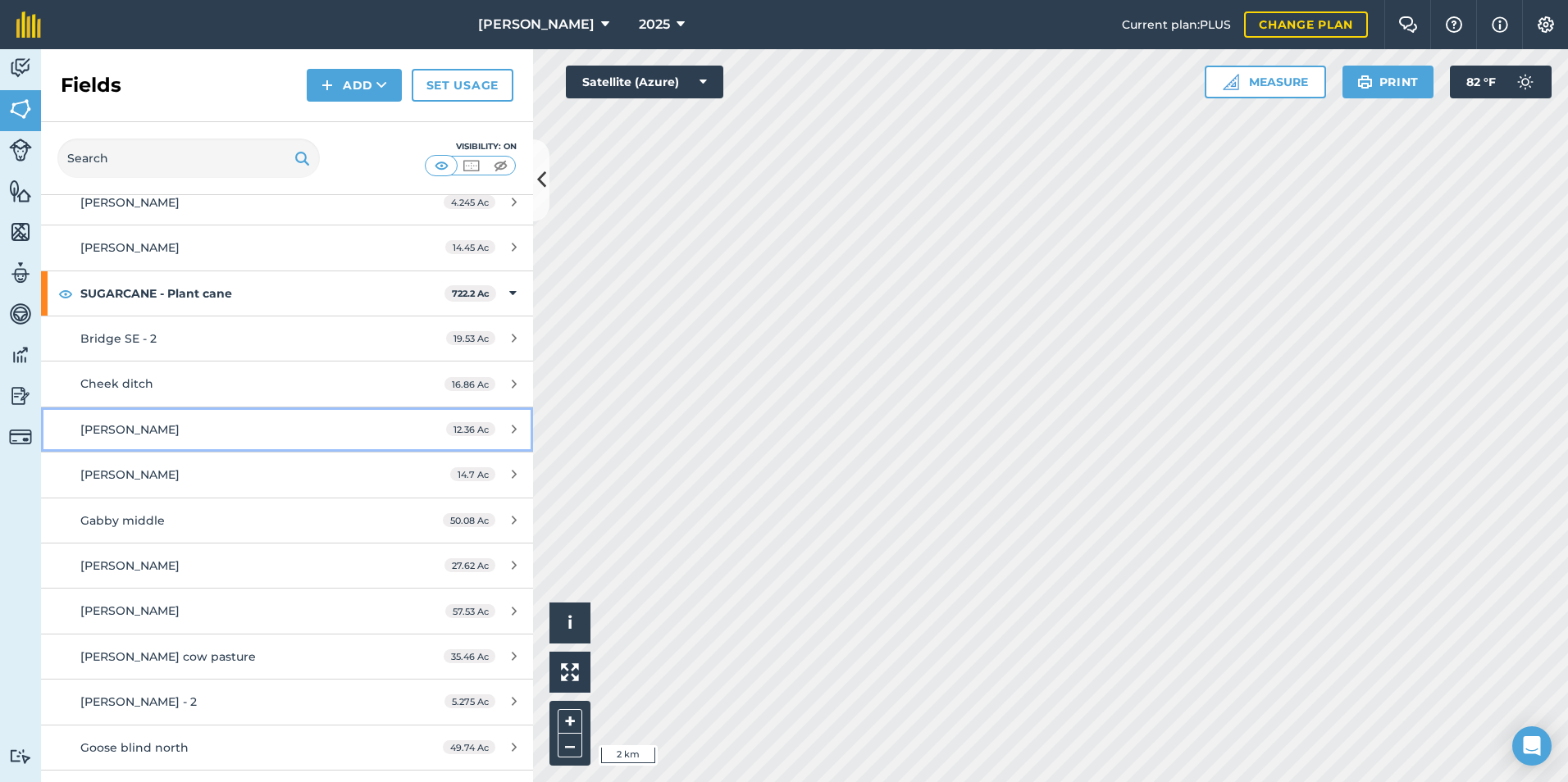
click at [173, 428] on div "[PERSON_NAME]" at bounding box center [235, 430] width 309 height 18
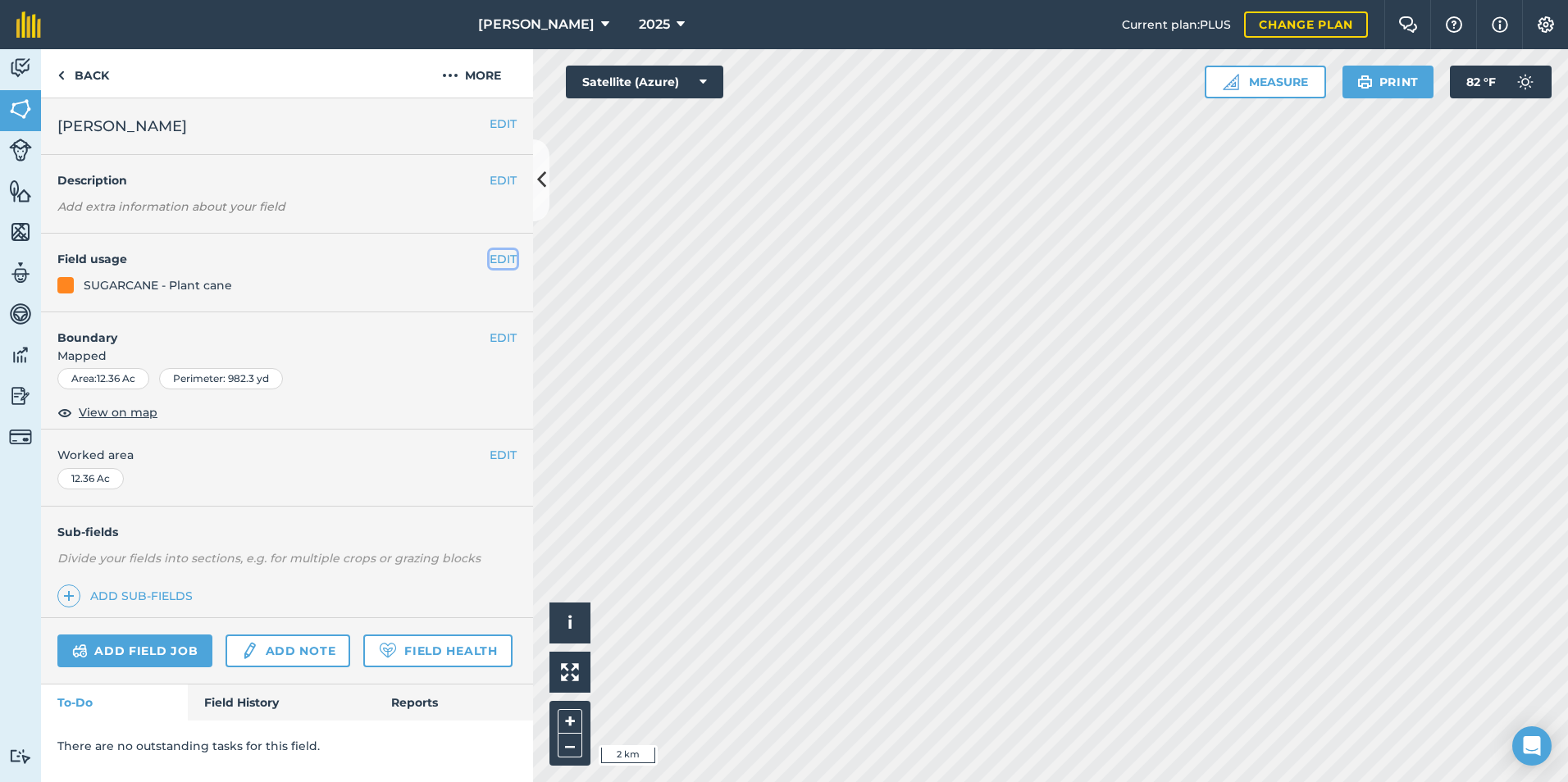
click at [497, 260] on button "EDIT" at bounding box center [504, 259] width 27 height 18
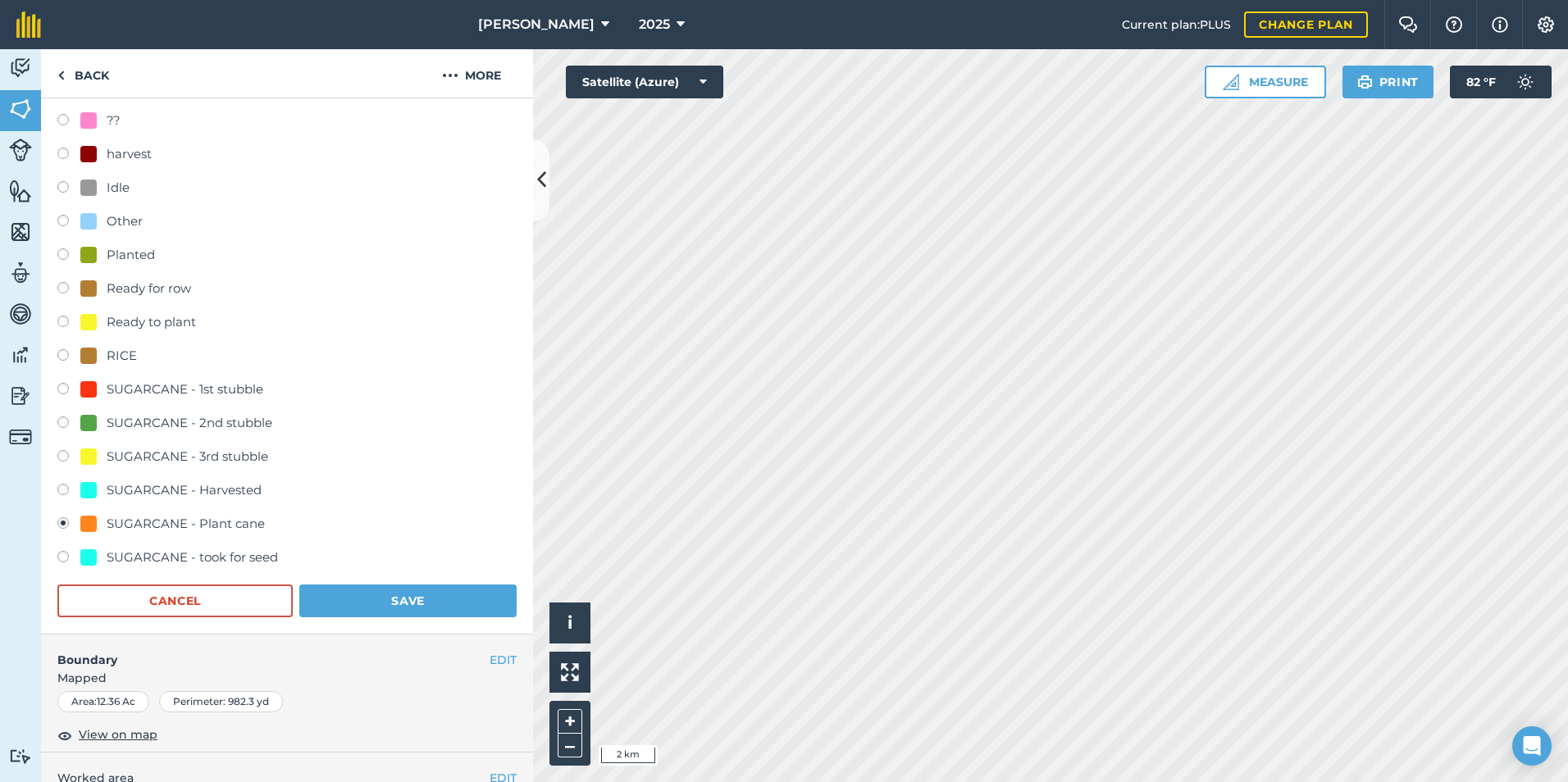
scroll to position [246, 0]
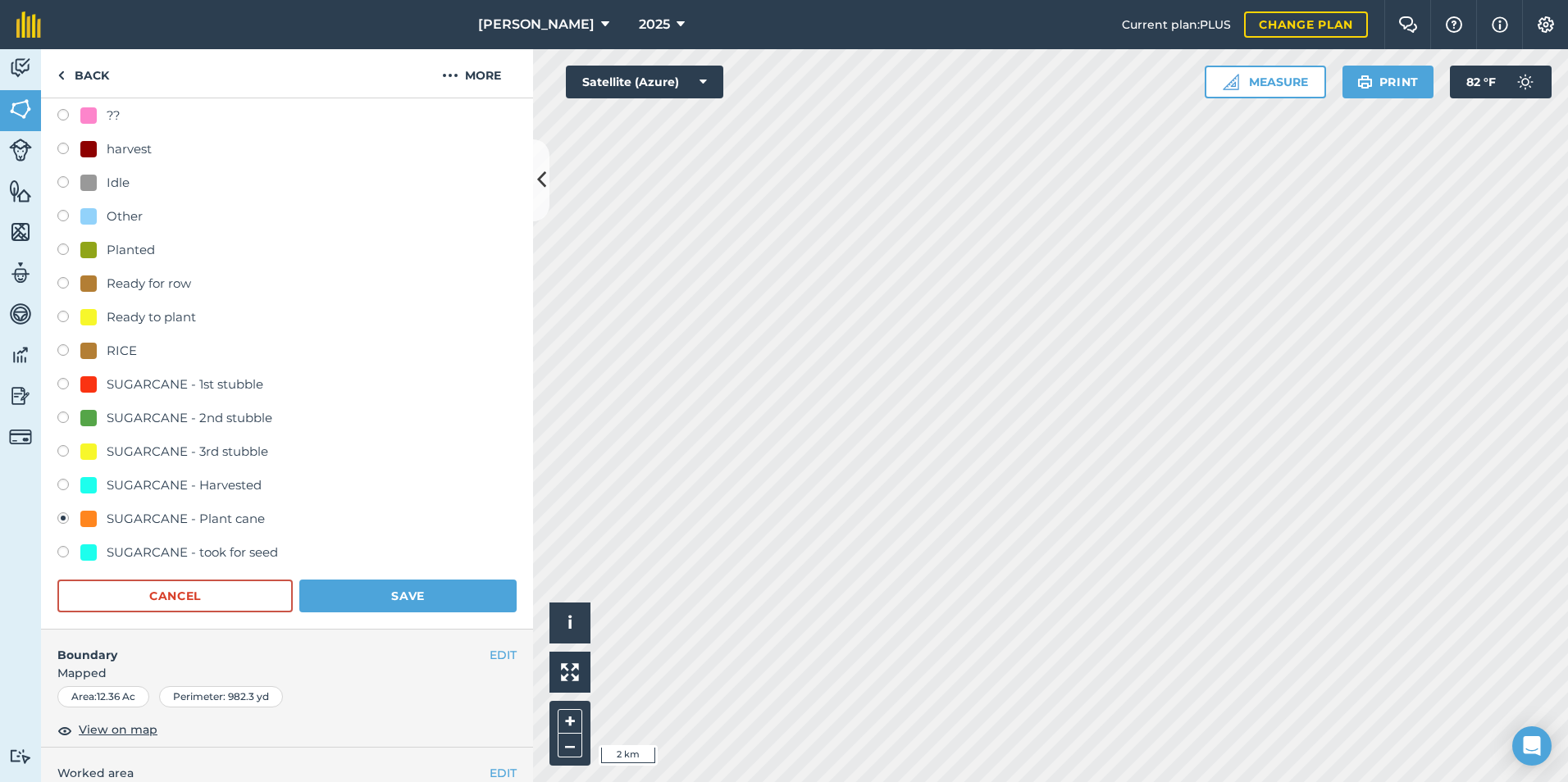
click at [61, 552] on label at bounding box center [69, 554] width 23 height 16
radio input "true"
radio input "false"
click at [373, 597] on button "Save" at bounding box center [408, 597] width 217 height 33
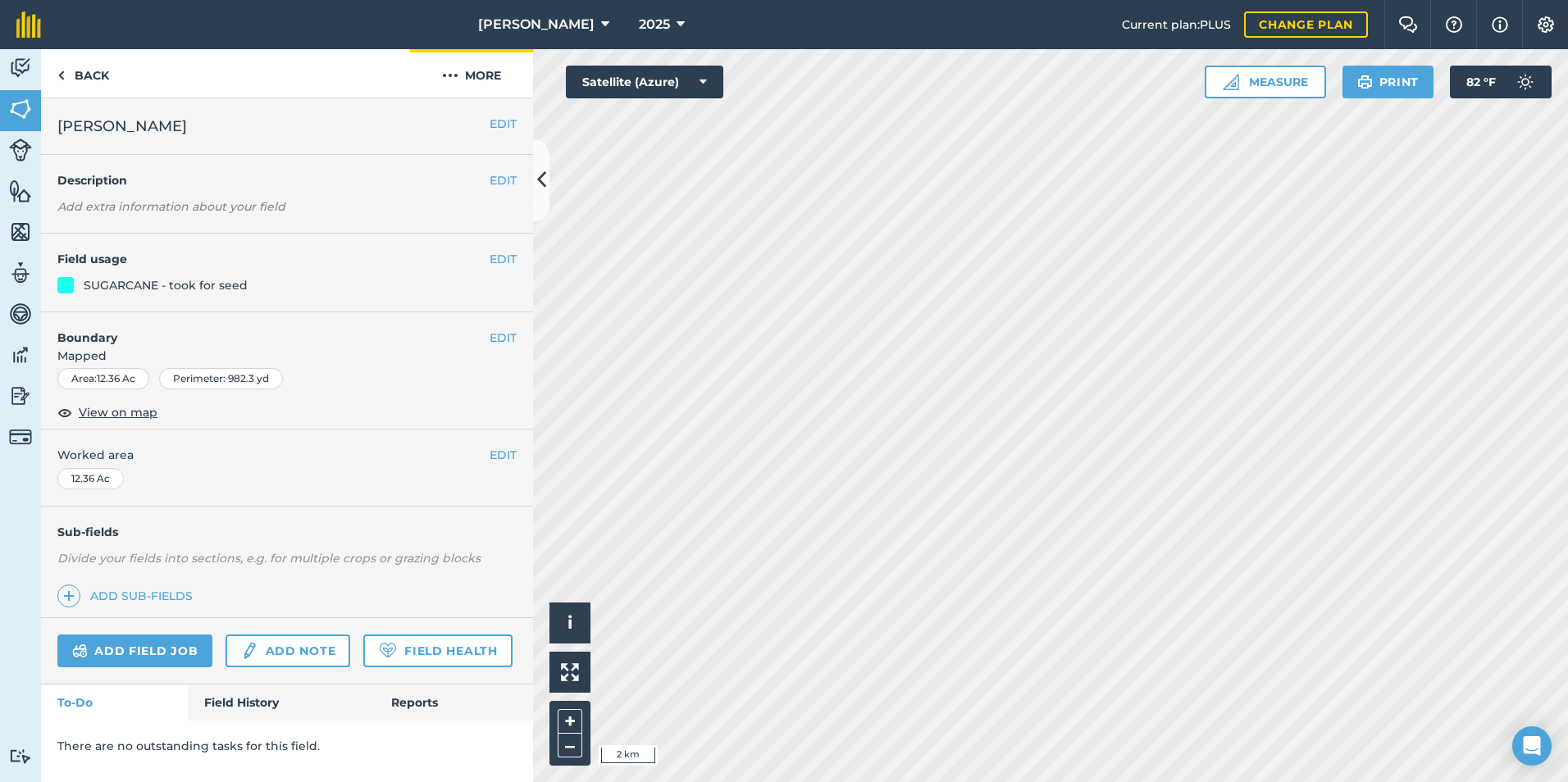
scroll to position [0, 0]
click at [82, 77] on link "Back" at bounding box center [82, 74] width 84 height 49
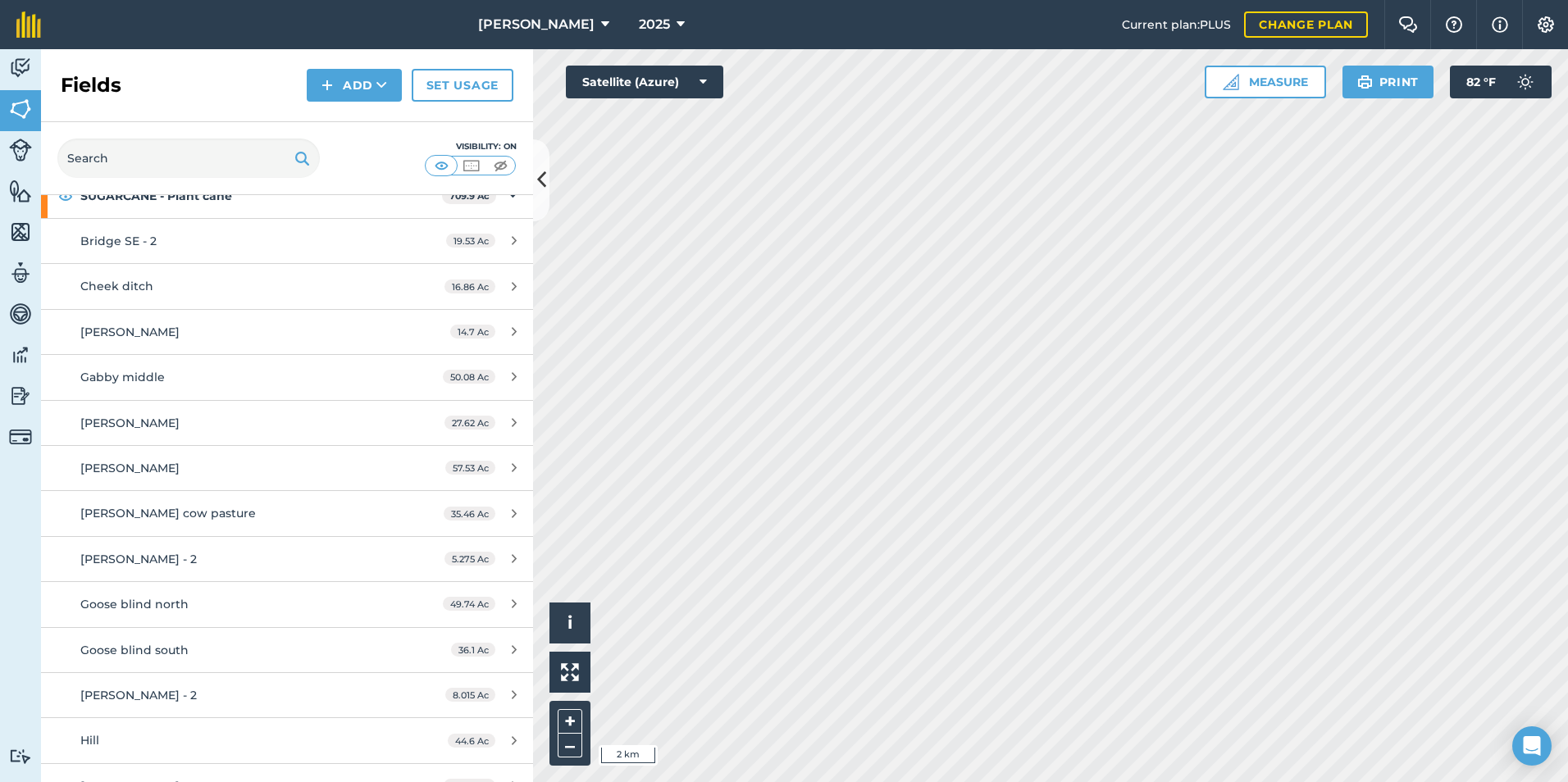
scroll to position [3444, 0]
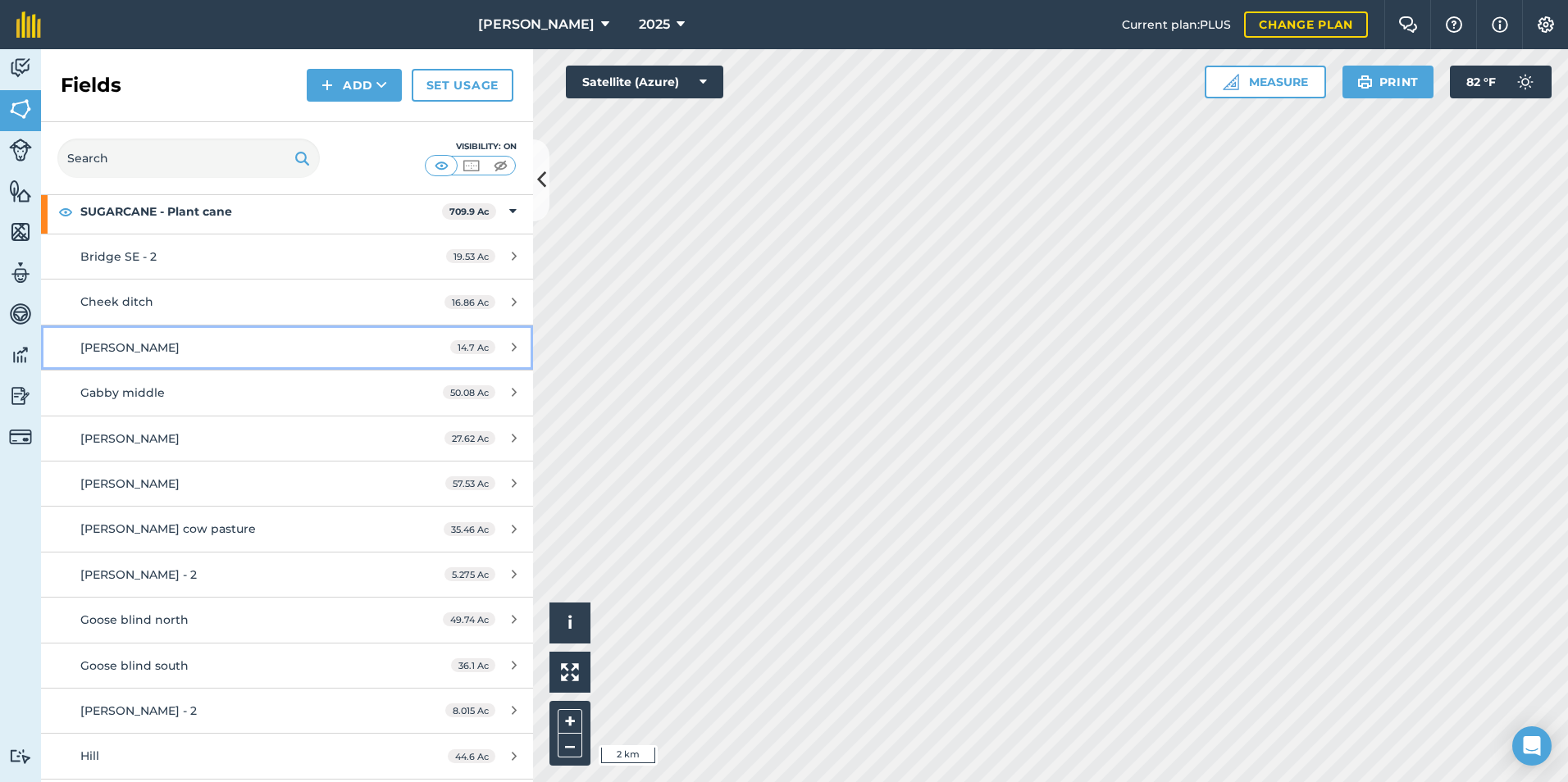
click at [249, 342] on div "[PERSON_NAME]" at bounding box center [235, 347] width 309 height 18
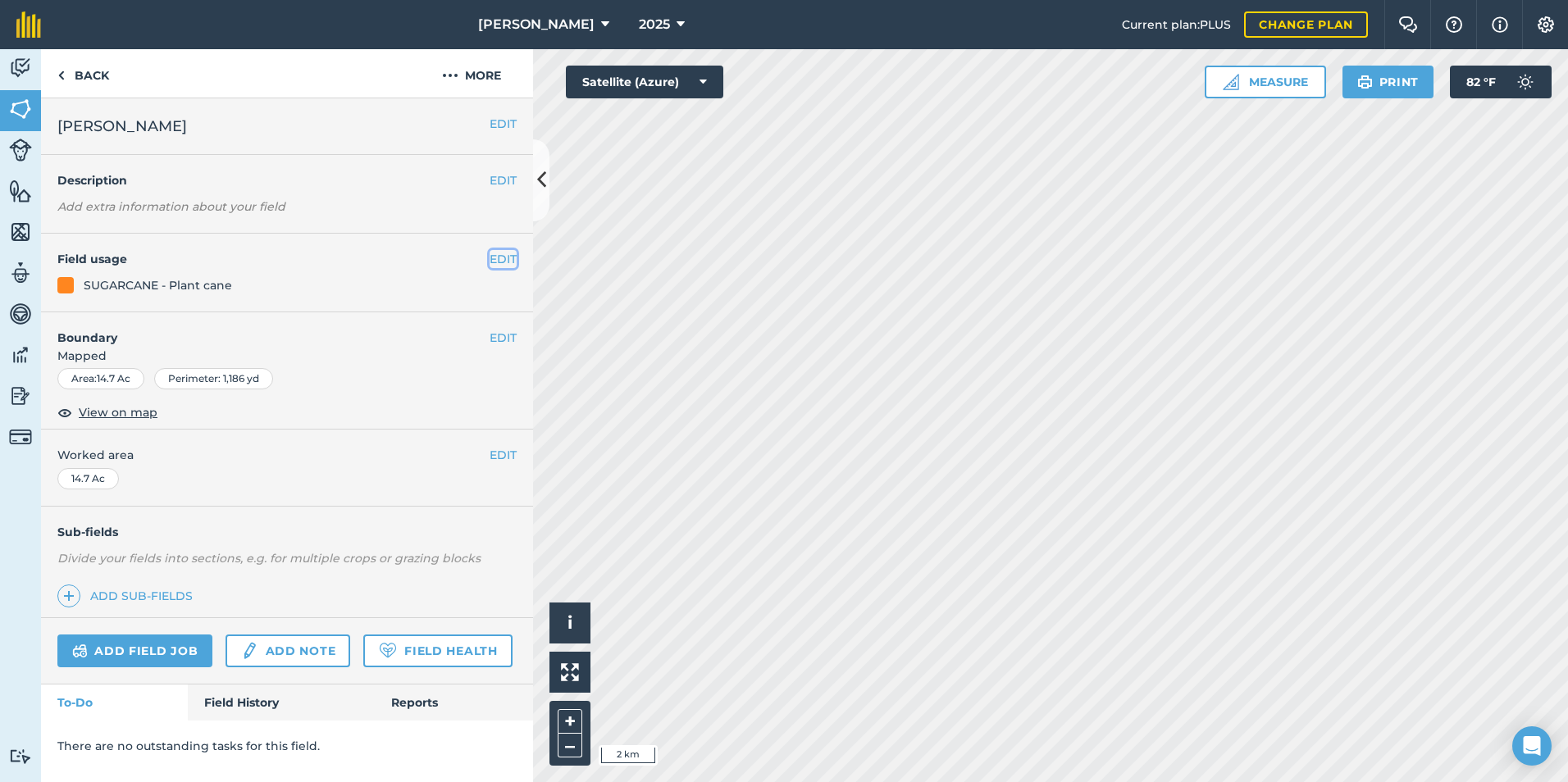
click at [496, 258] on button "EDIT" at bounding box center [504, 259] width 27 height 18
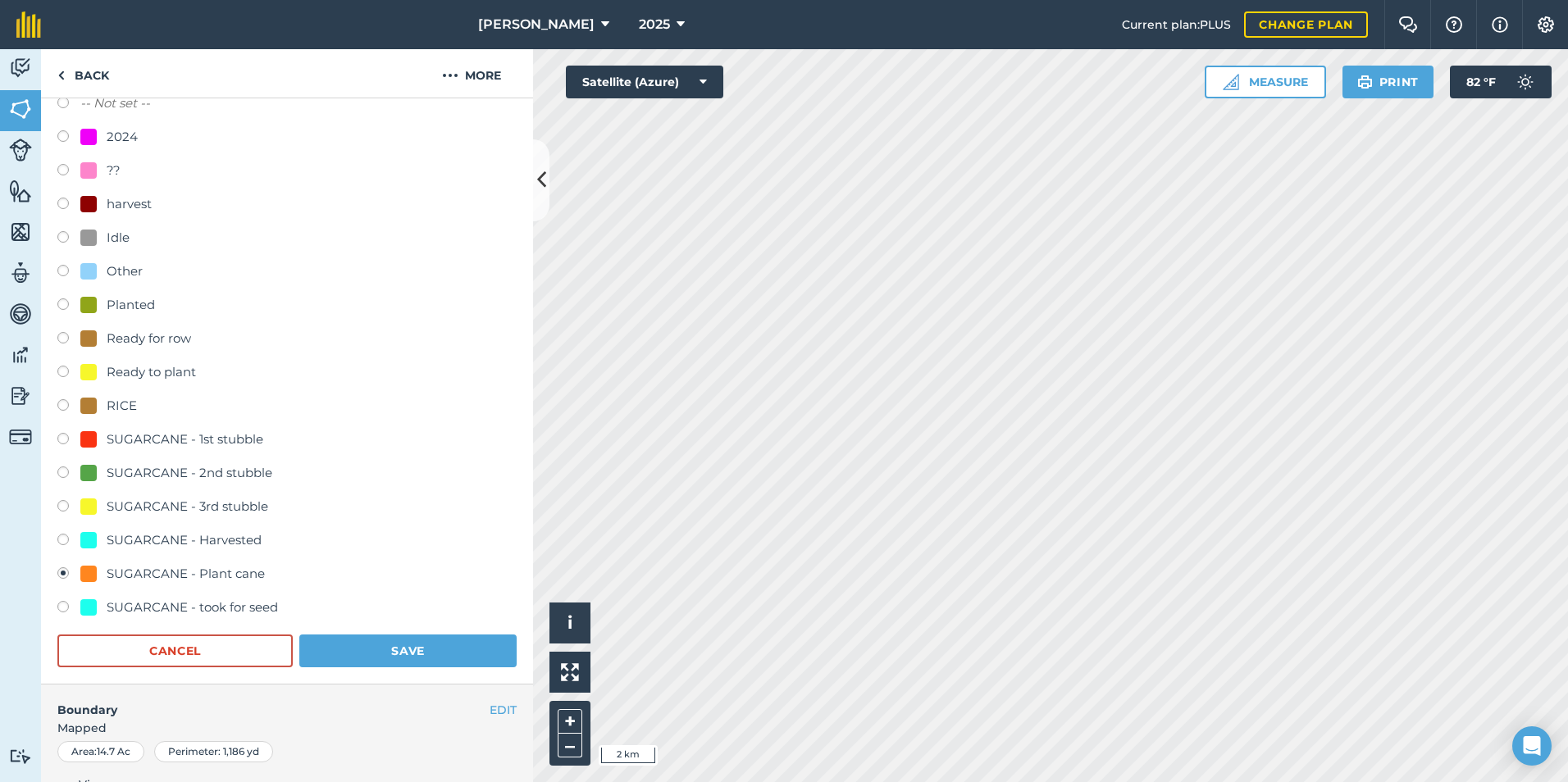
scroll to position [246, 0]
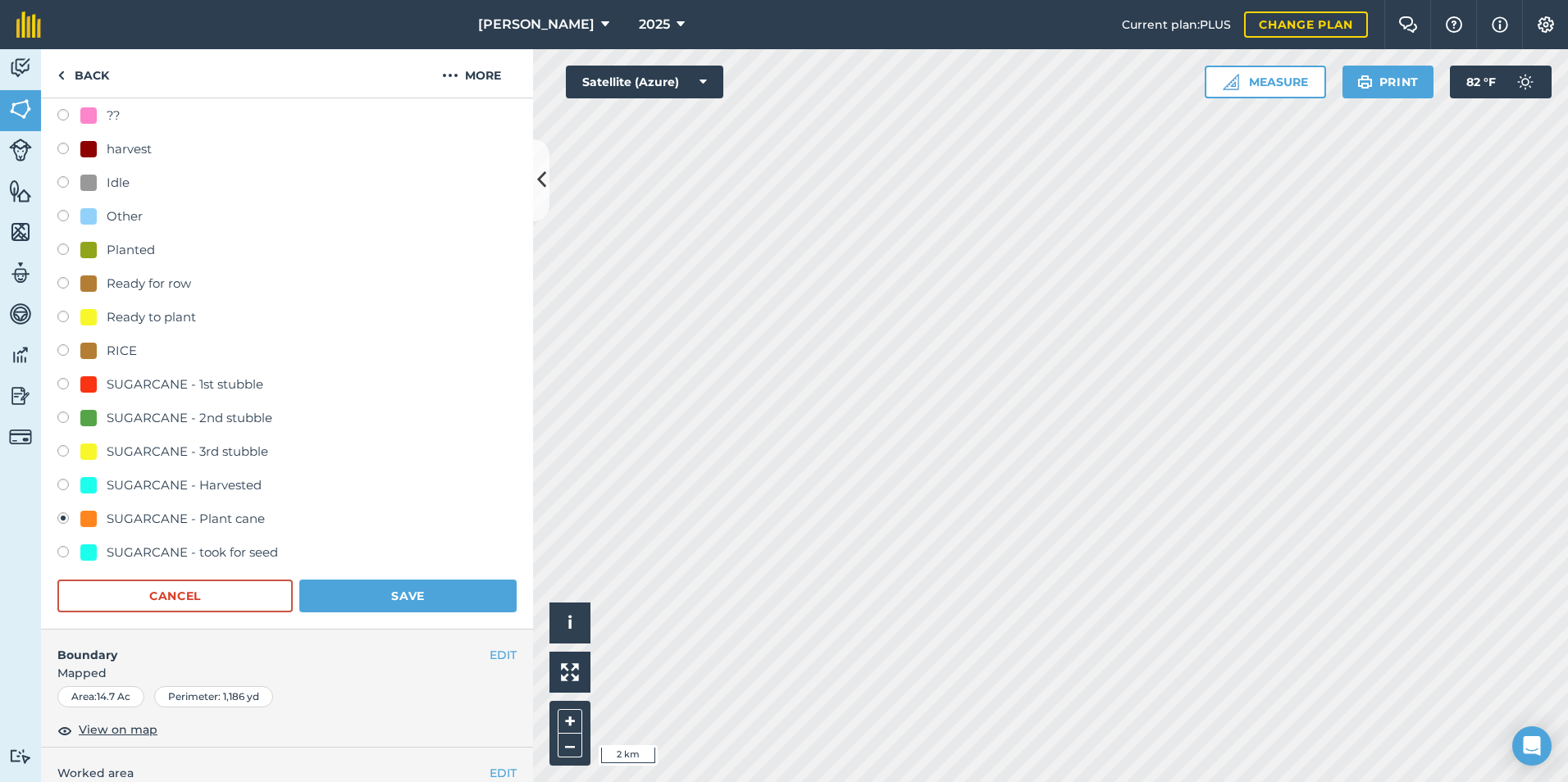
click at [59, 549] on label at bounding box center [69, 554] width 23 height 16
radio input "true"
radio input "false"
click at [368, 597] on button "Save" at bounding box center [408, 597] width 217 height 33
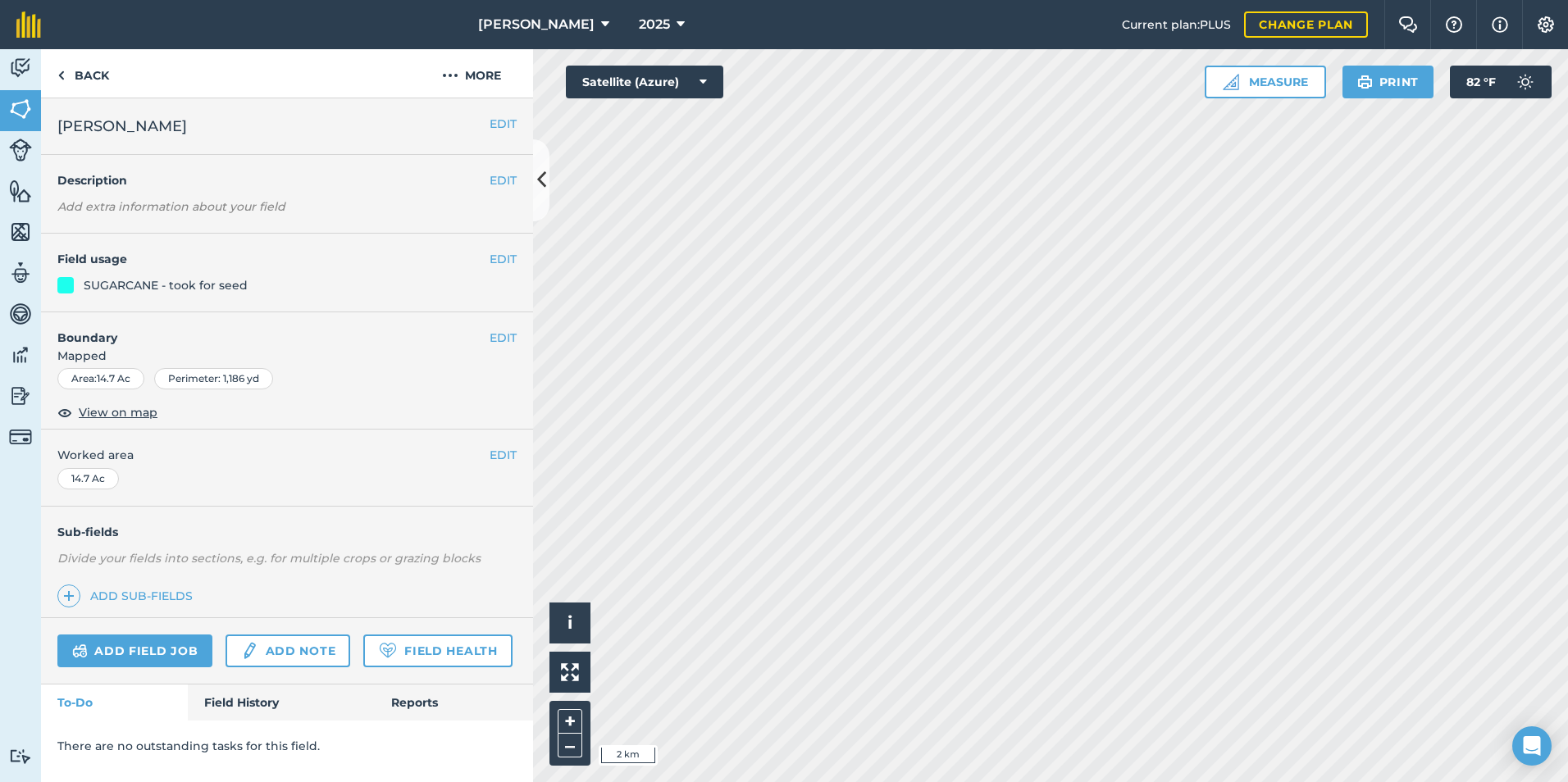
scroll to position [0, 0]
click at [86, 80] on link "Back" at bounding box center [82, 74] width 84 height 49
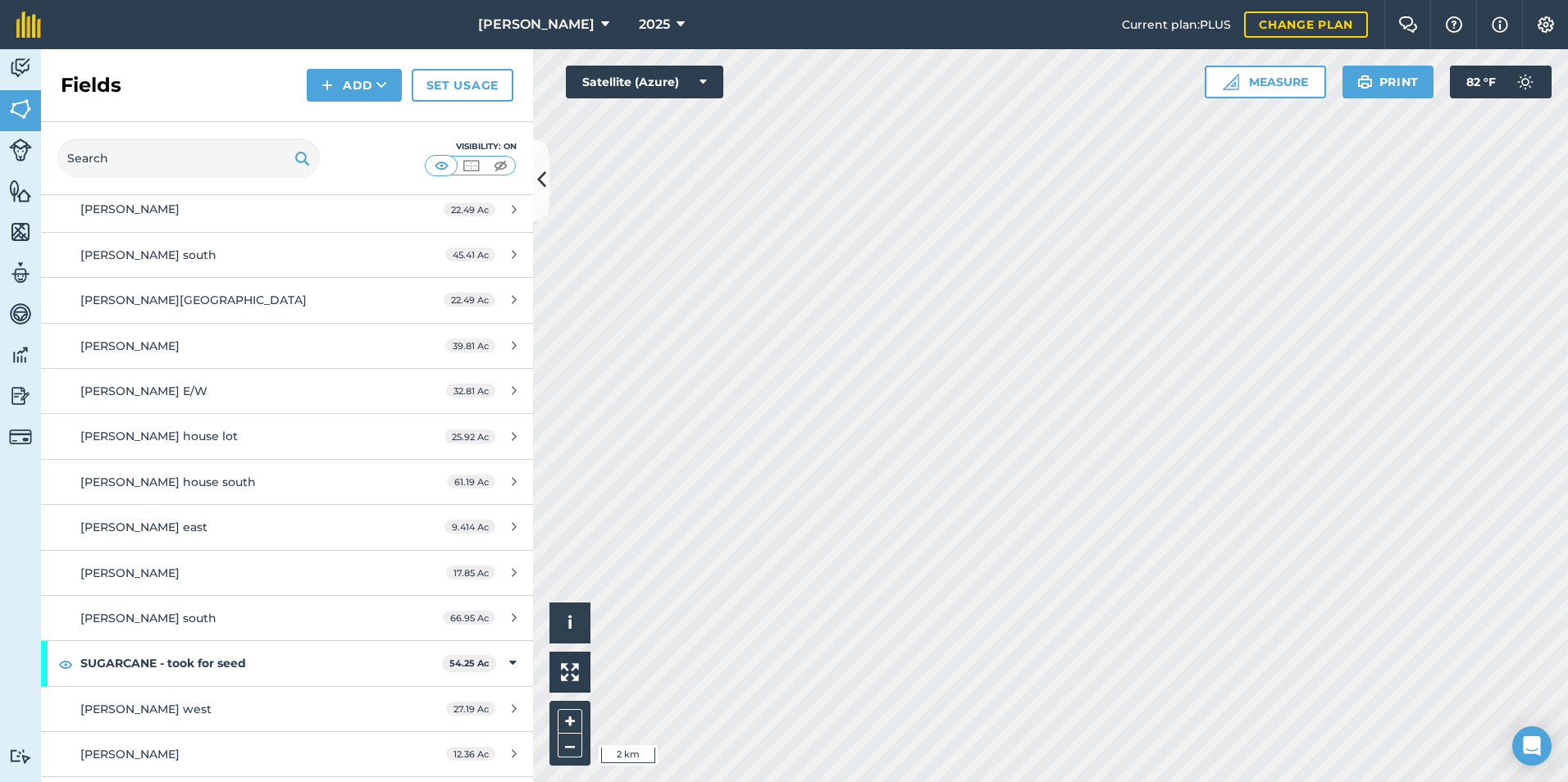
scroll to position [4019, 0]
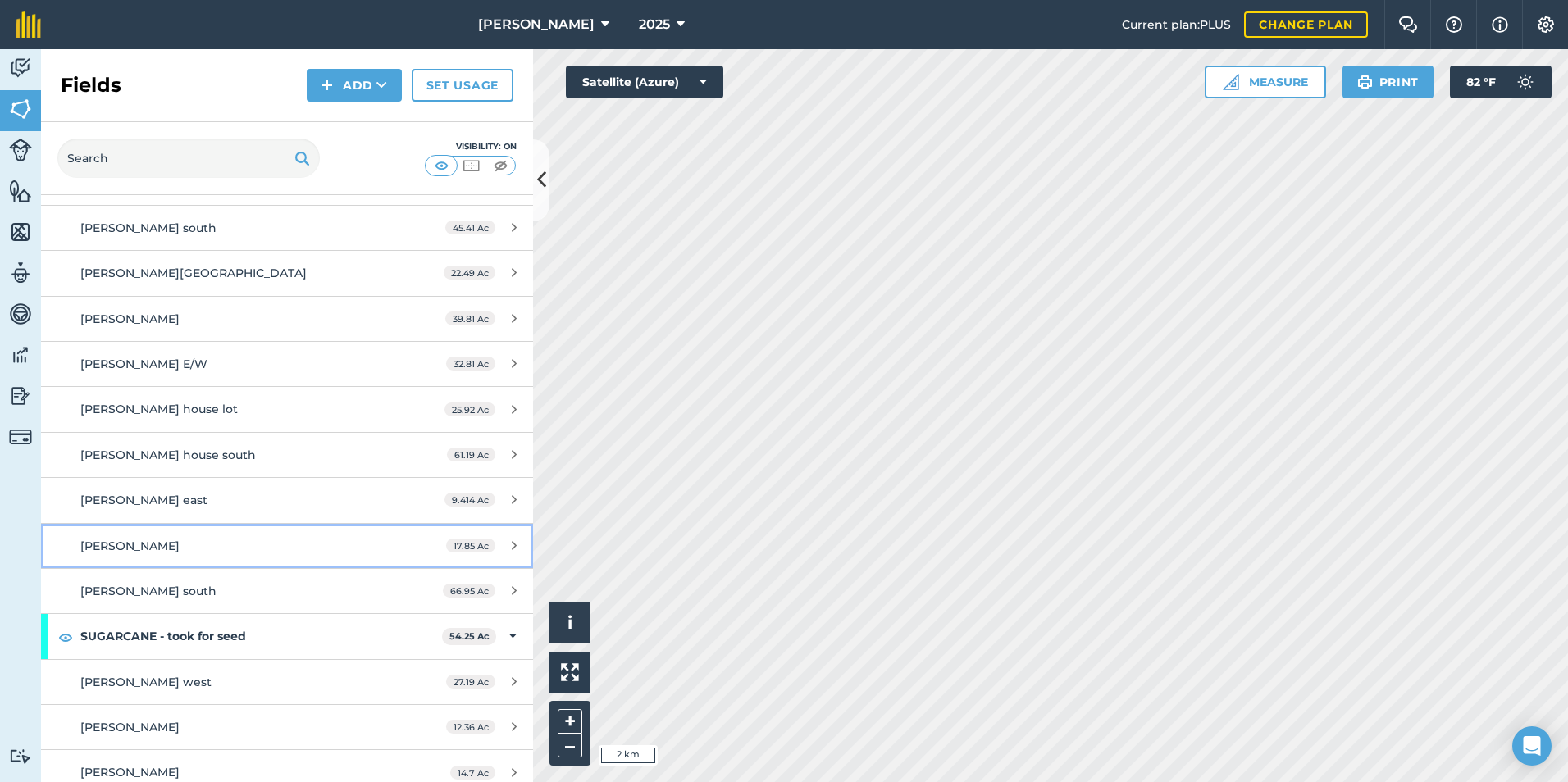
click at [250, 549] on div "[PERSON_NAME]" at bounding box center [235, 546] width 309 height 18
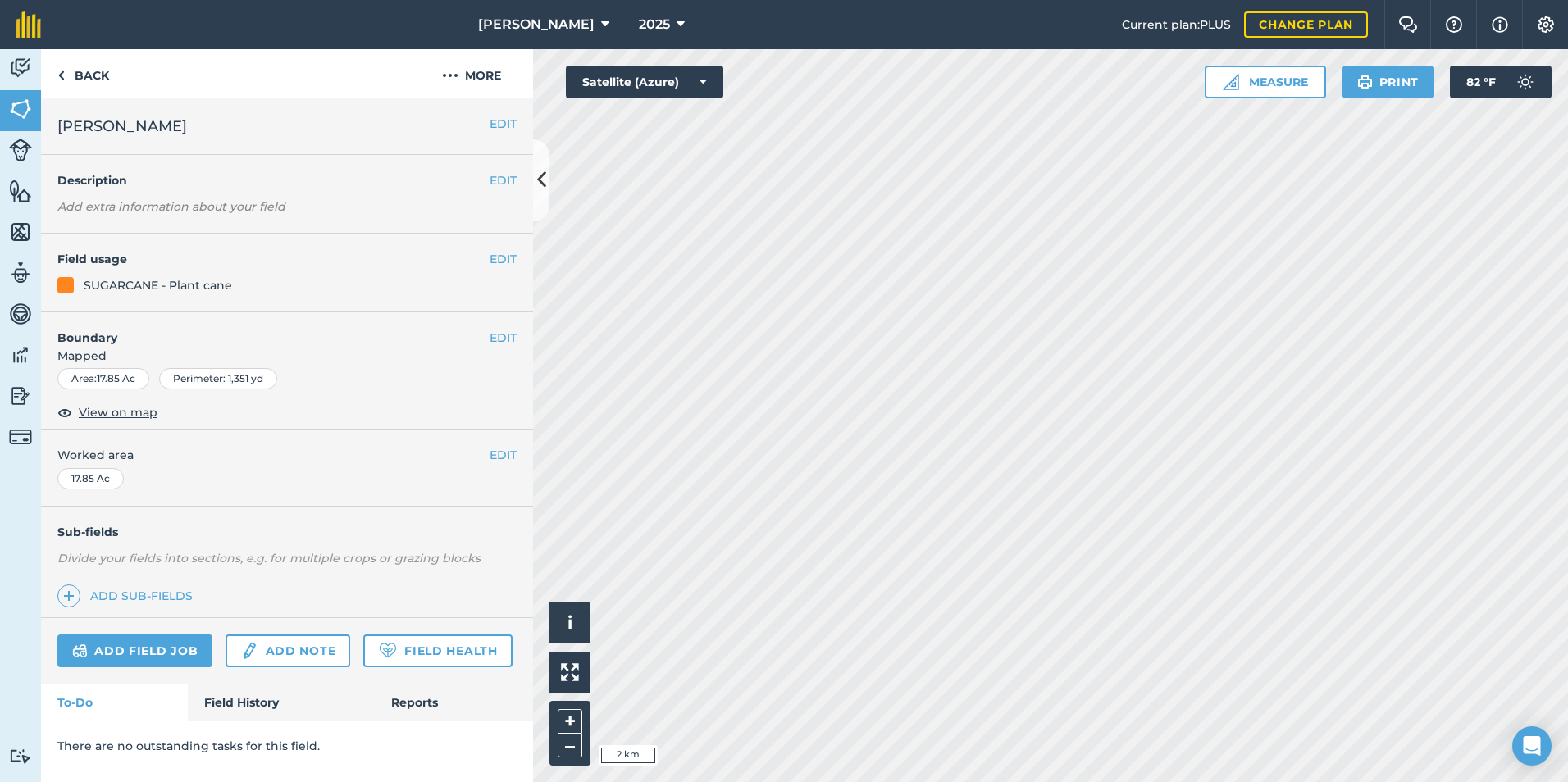
click at [488, 264] on h4 "Field usage" at bounding box center [273, 259] width 432 height 18
click at [496, 256] on button "EDIT" at bounding box center [504, 259] width 27 height 18
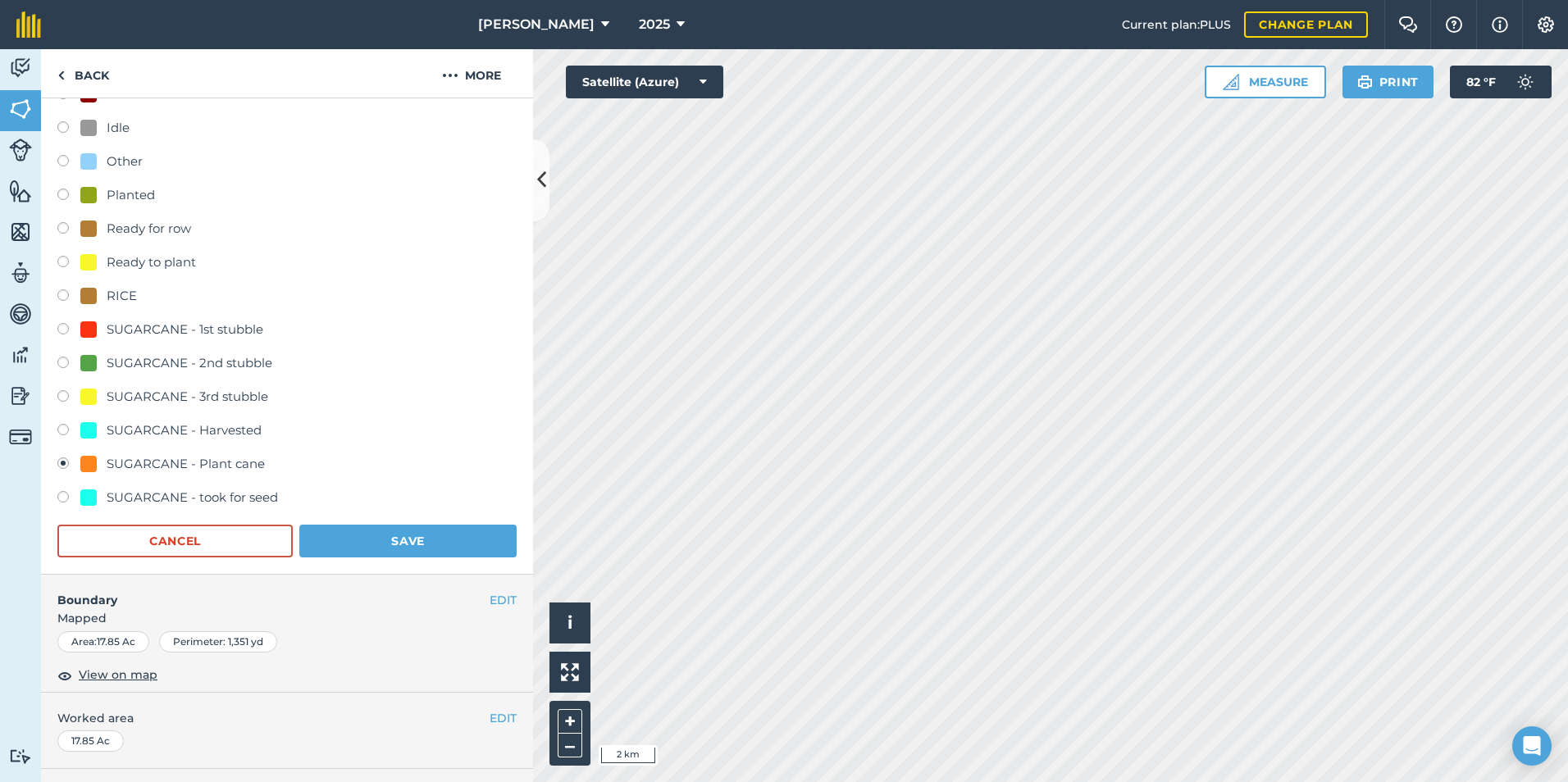
scroll to position [328, 0]
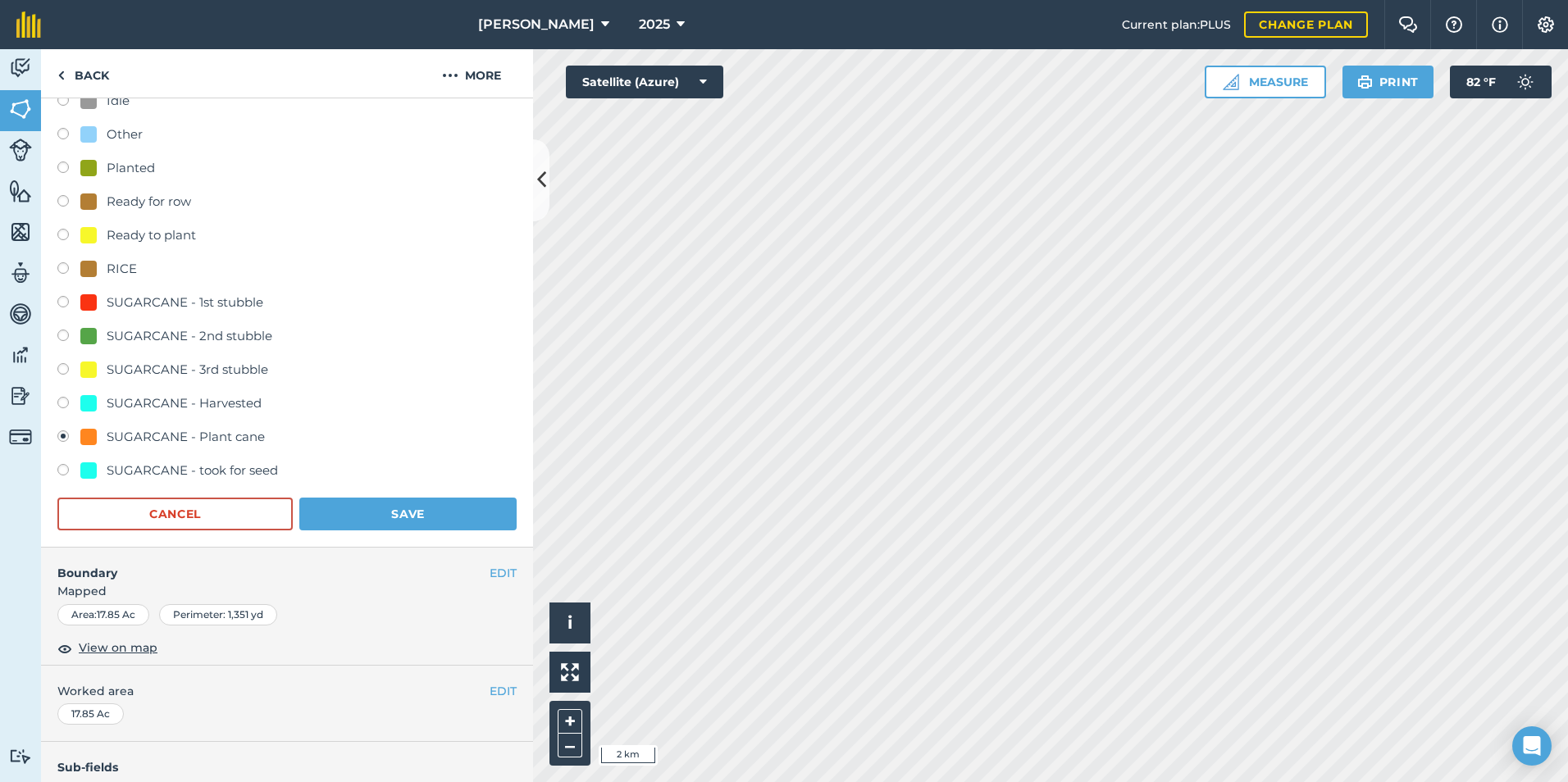
click at [59, 465] on label at bounding box center [69, 472] width 23 height 16
radio input "true"
radio input "false"
click at [438, 528] on button "Save" at bounding box center [408, 514] width 217 height 33
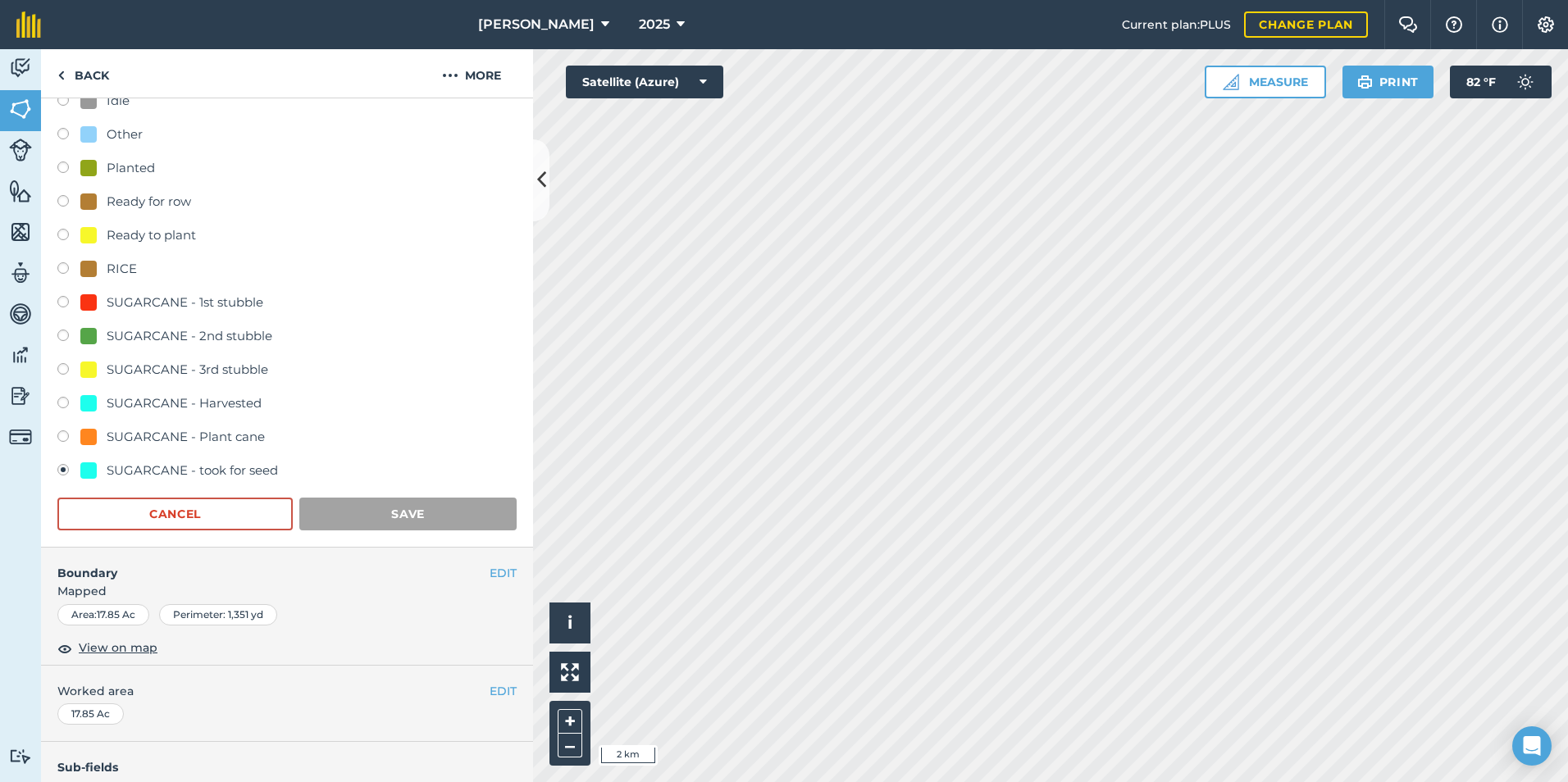
scroll to position [0, 0]
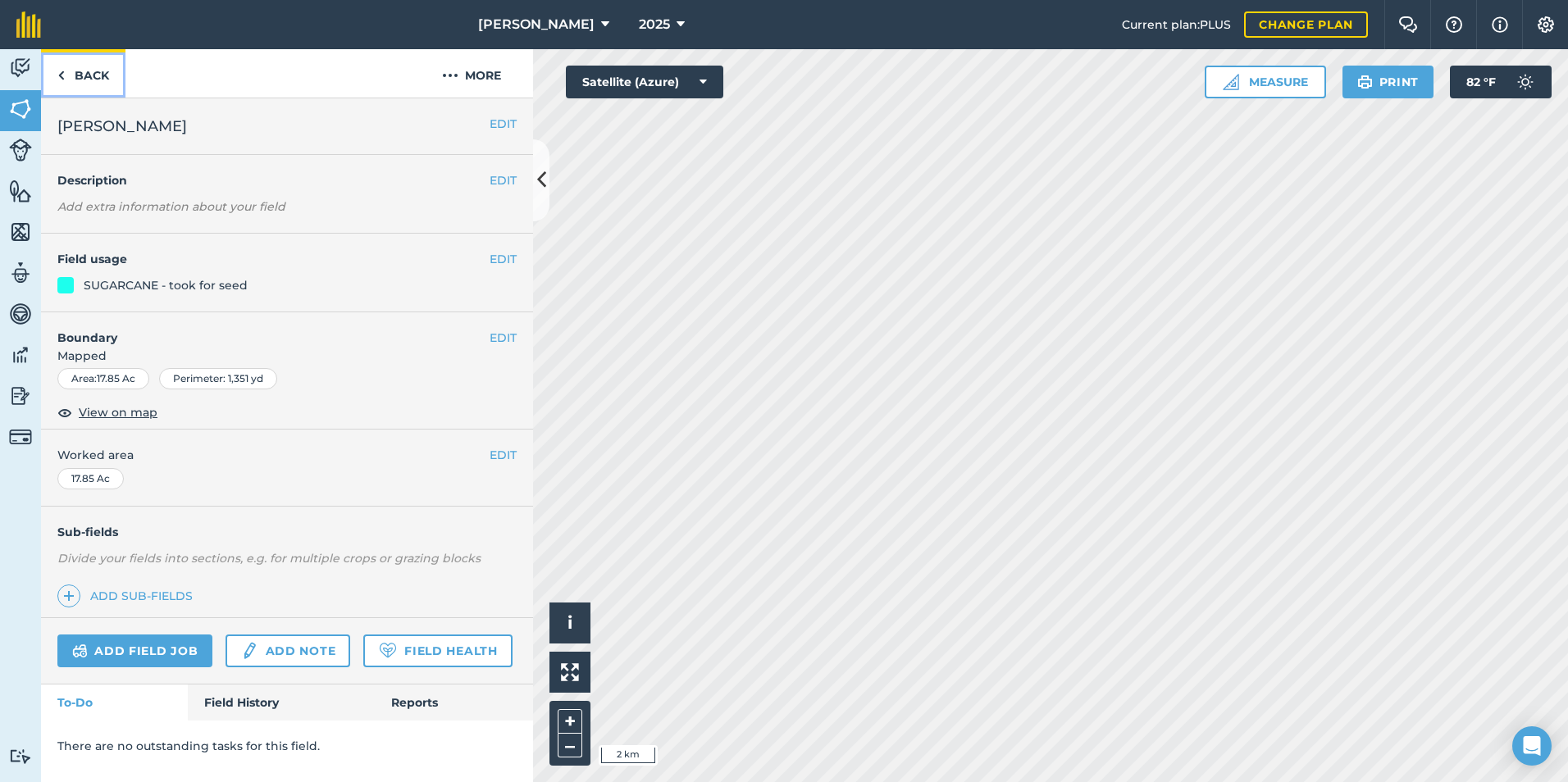
click at [87, 58] on link "Back" at bounding box center [82, 74] width 84 height 49
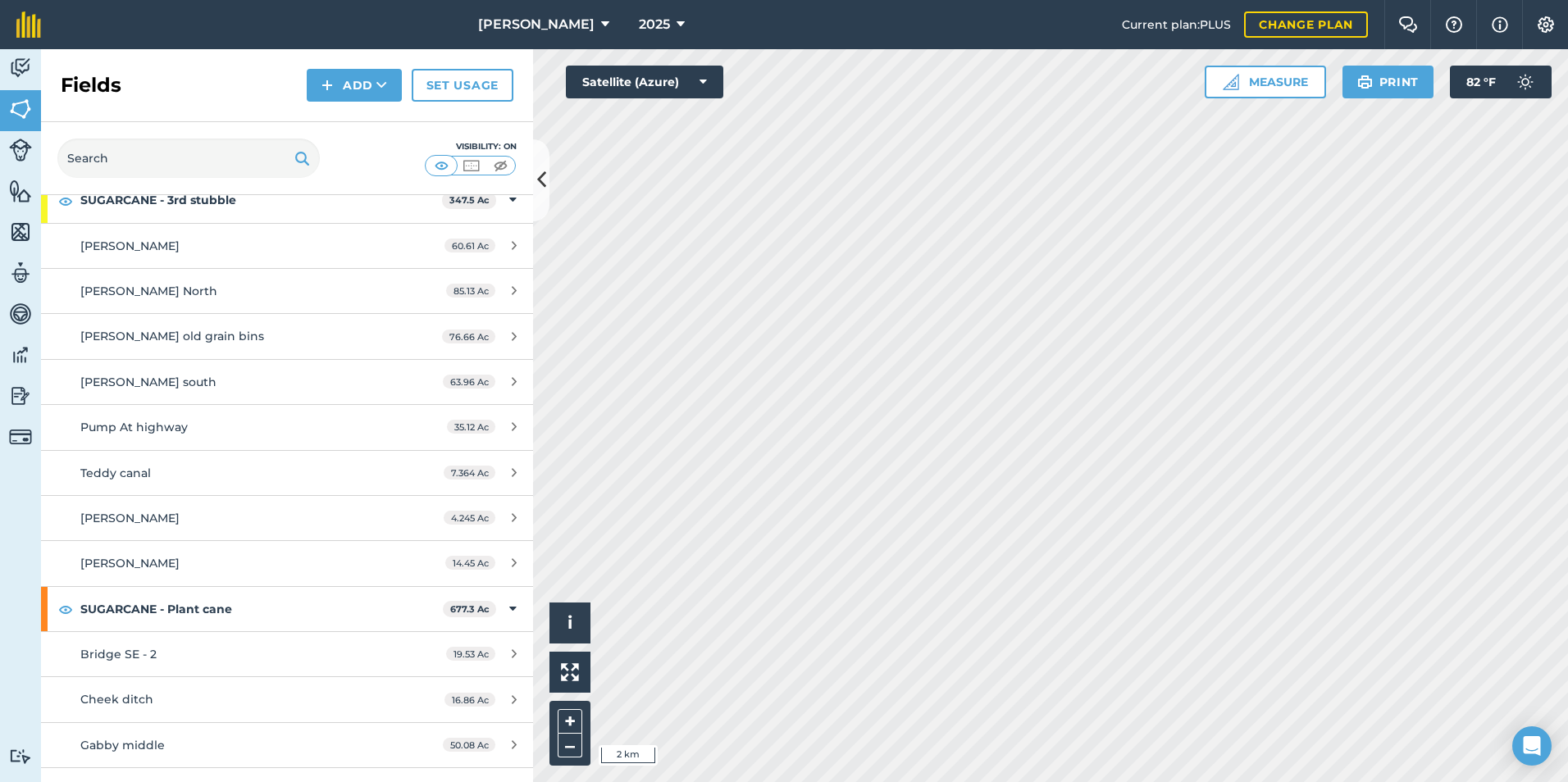
scroll to position [2556, 0]
